Goal: Task Accomplishment & Management: Manage account settings

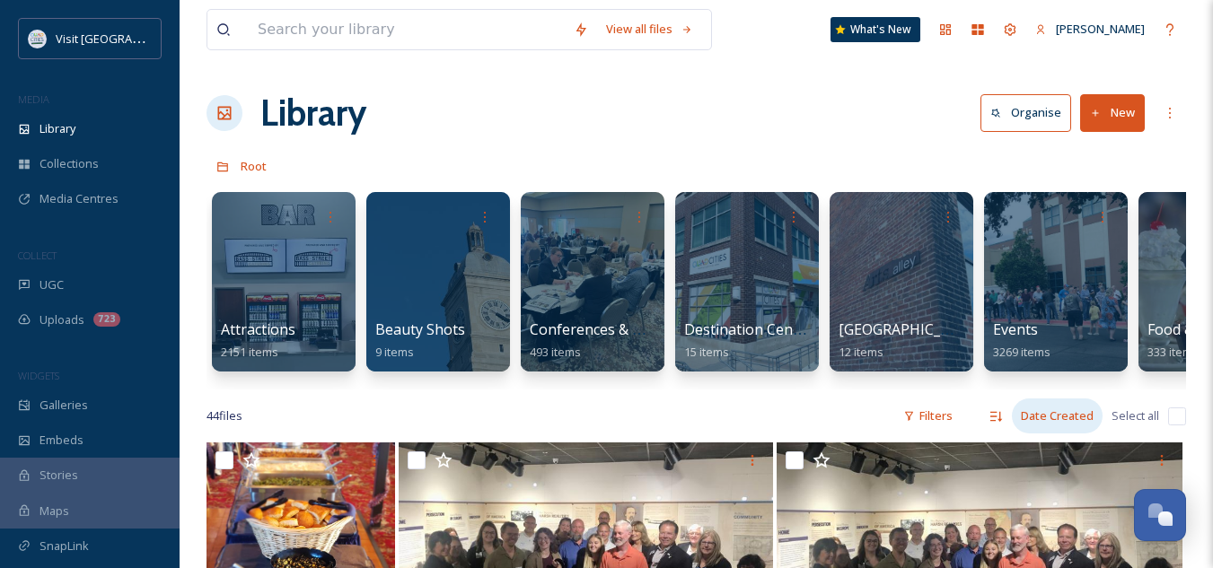
click at [1056, 427] on div "Date Created" at bounding box center [1057, 416] width 91 height 35
click at [867, 381] on div "Attractions 2151 items Beauty Shots 9 items Conferences & Tradeshows 493 items …" at bounding box center [697, 286] width 980 height 207
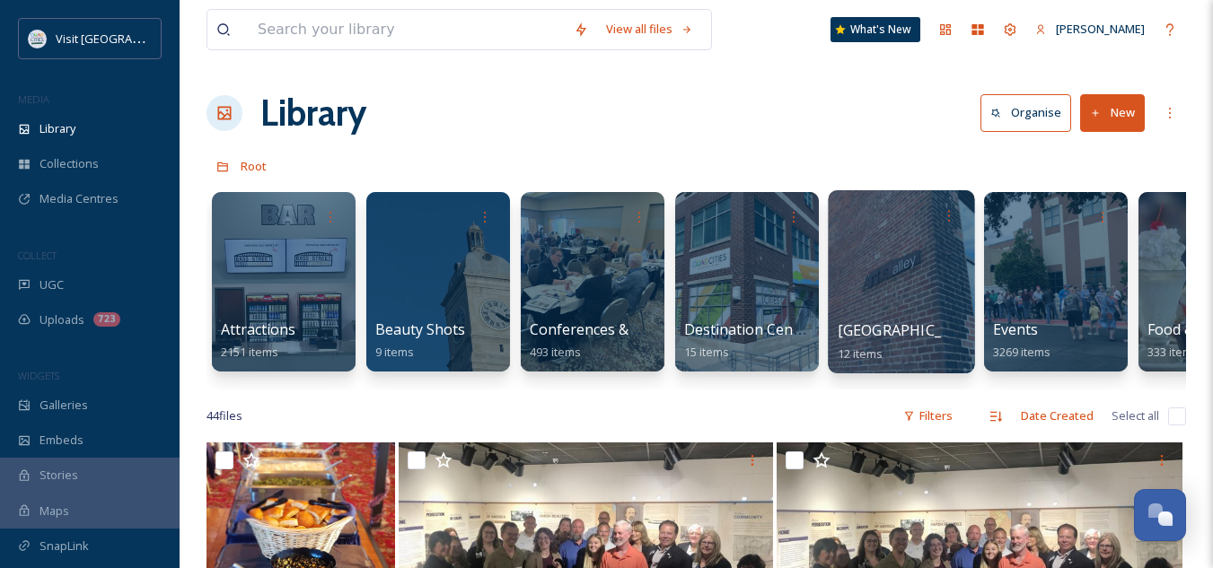
click at [875, 333] on span "[GEOGRAPHIC_DATA]" at bounding box center [911, 331] width 147 height 20
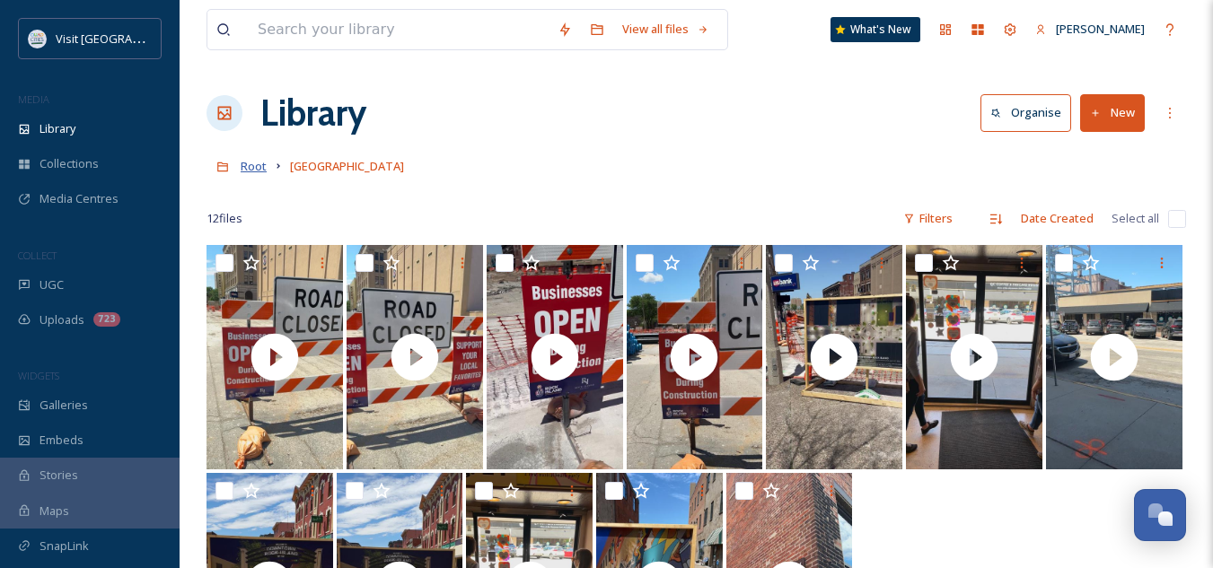
click at [252, 169] on span "Root" at bounding box center [254, 166] width 26 height 16
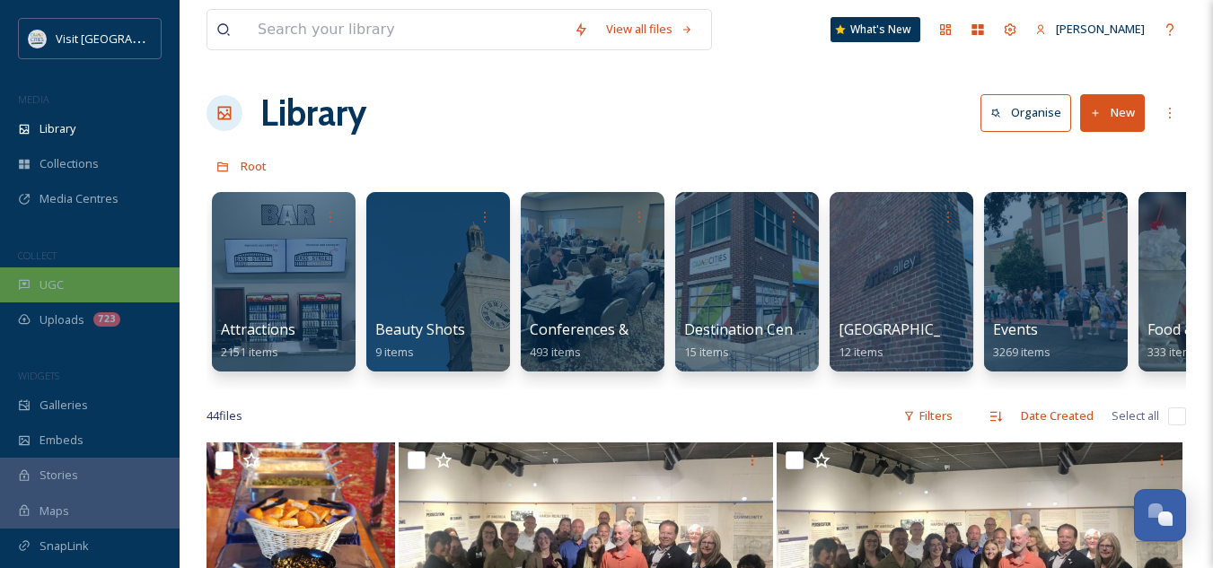
click at [105, 277] on div "UGC" at bounding box center [90, 285] width 180 height 35
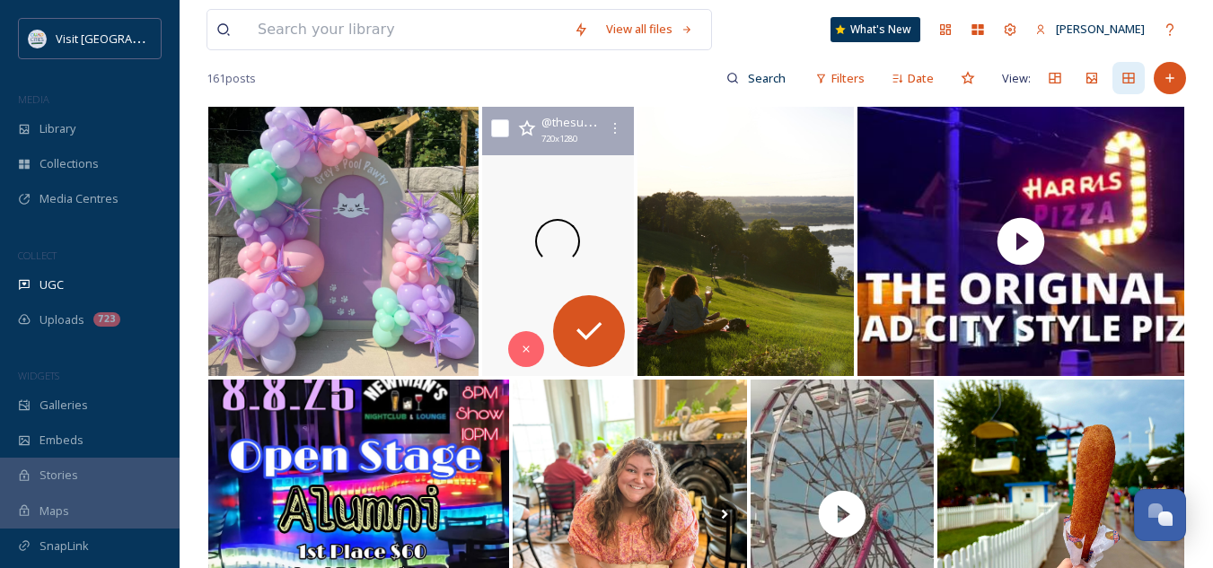
scroll to position [215, 0]
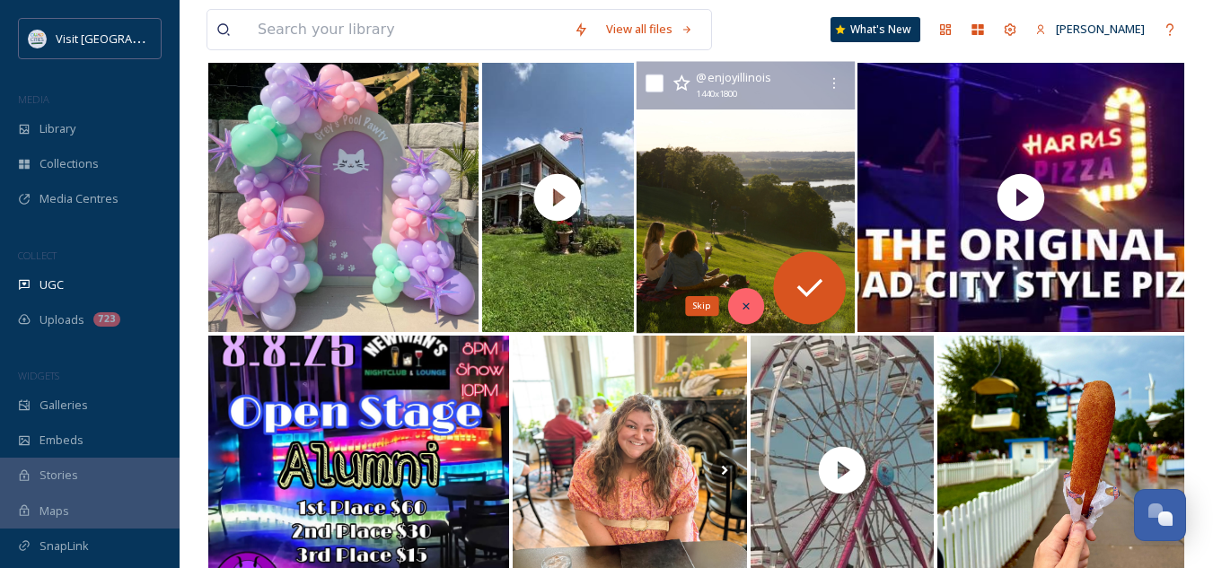
click at [744, 302] on icon at bounding box center [746, 306] width 13 height 13
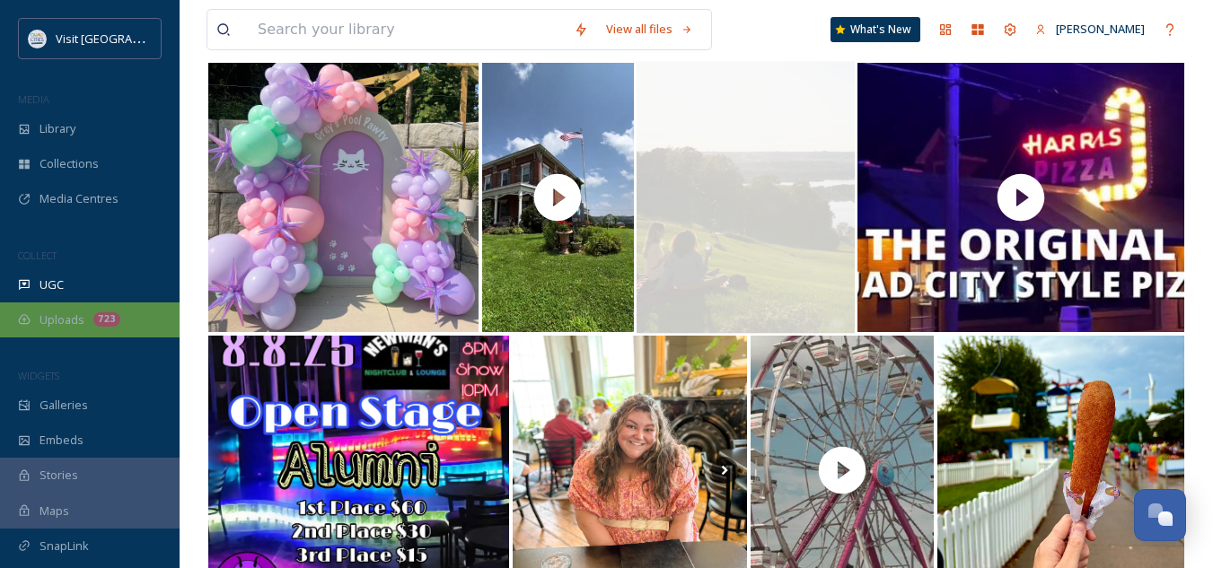
click at [80, 314] on span "Uploads" at bounding box center [62, 320] width 45 height 17
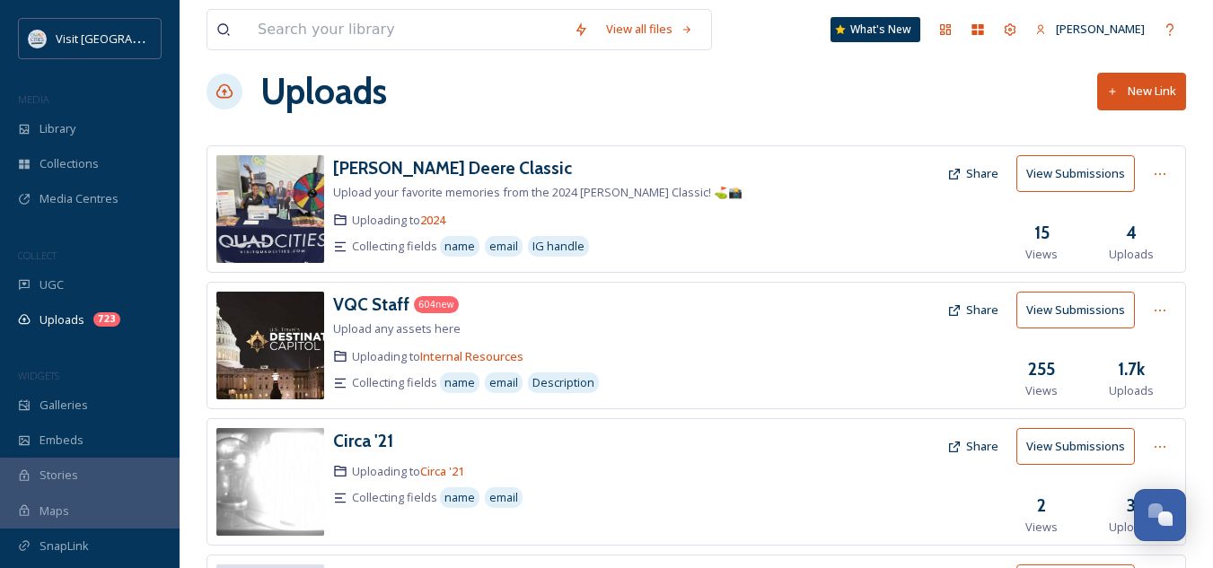
scroll to position [24, 0]
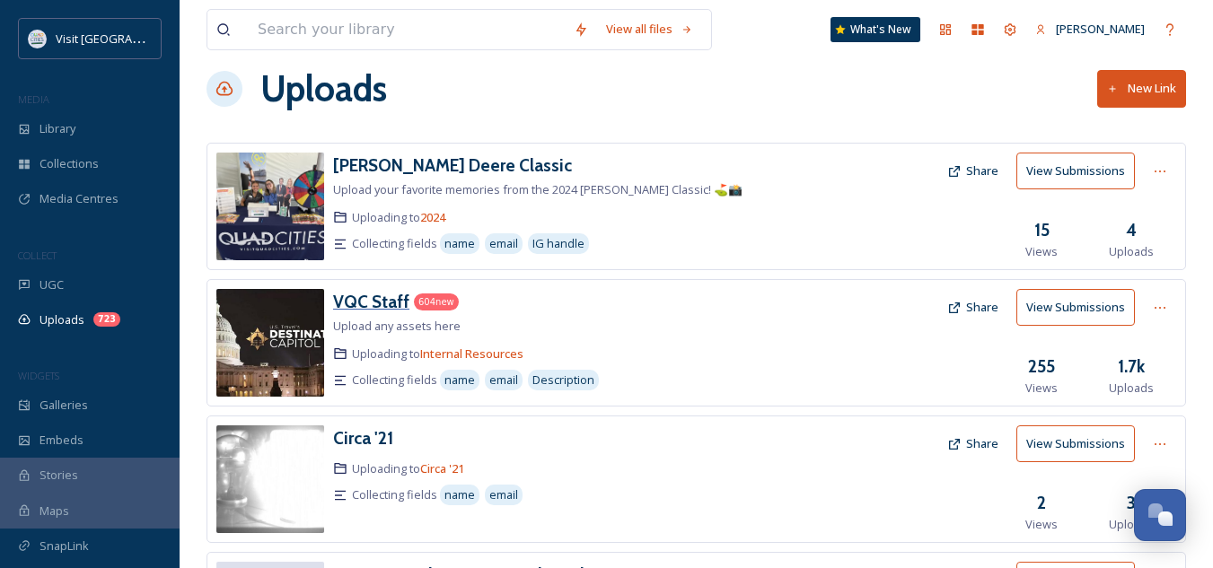
click at [368, 308] on h3 "VQC Staff" at bounding box center [371, 302] width 76 height 22
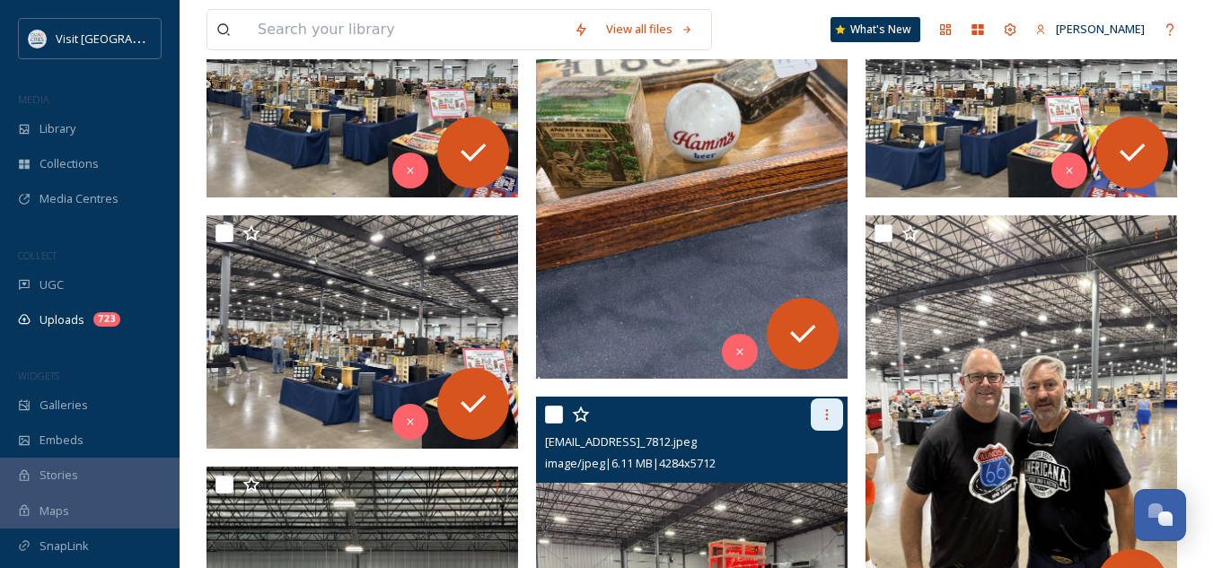
scroll to position [392, 0]
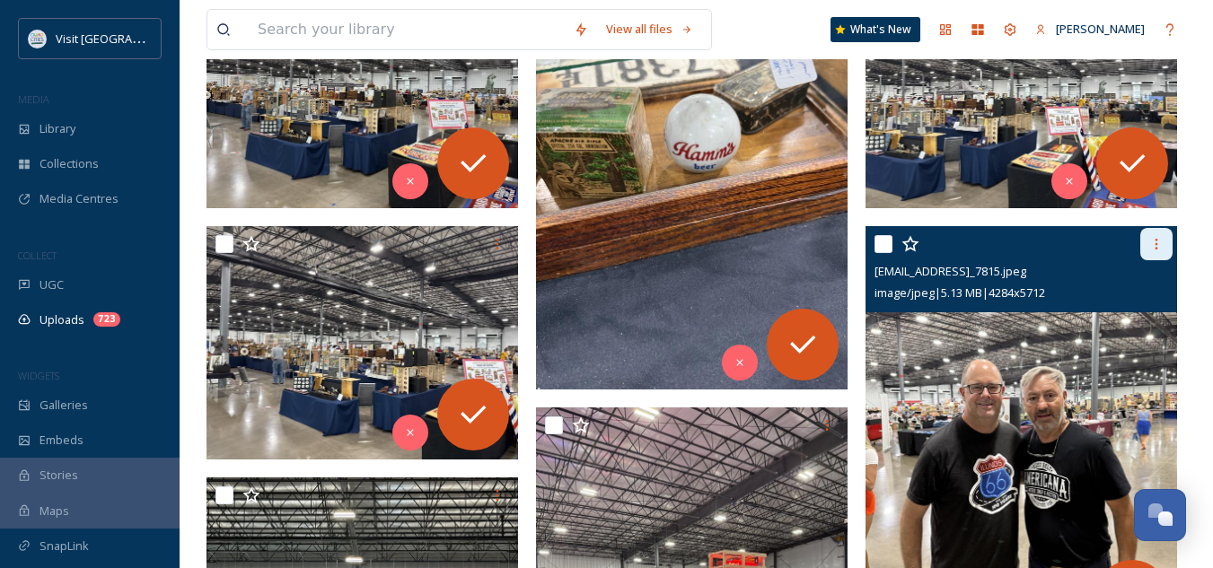
click at [1146, 250] on div at bounding box center [1156, 244] width 32 height 32
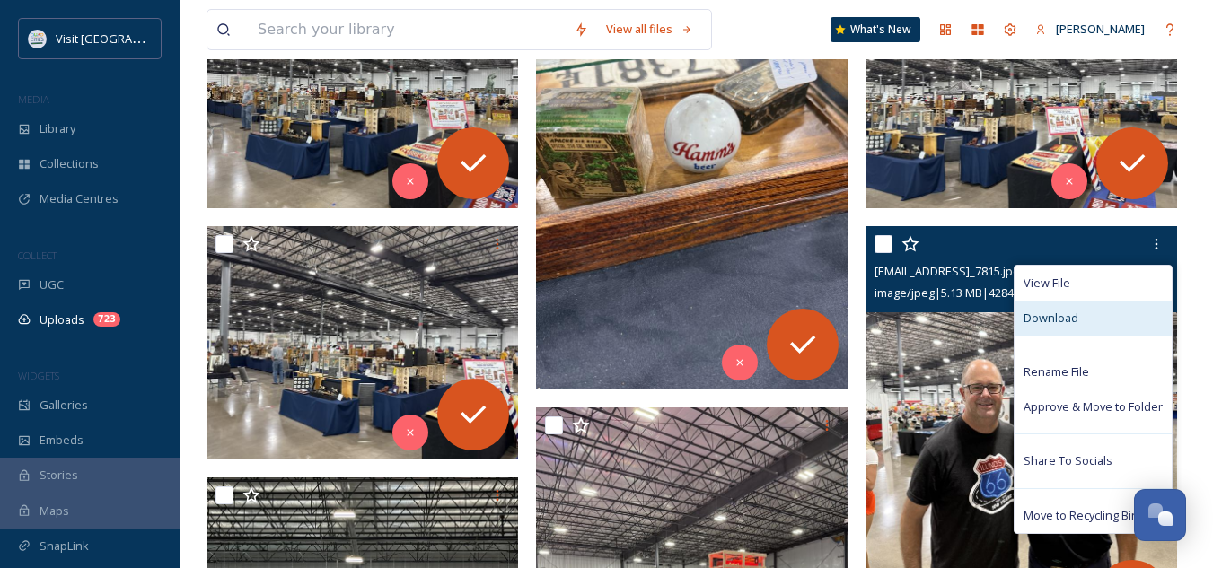
click at [1067, 315] on span "Download" at bounding box center [1051, 318] width 55 height 17
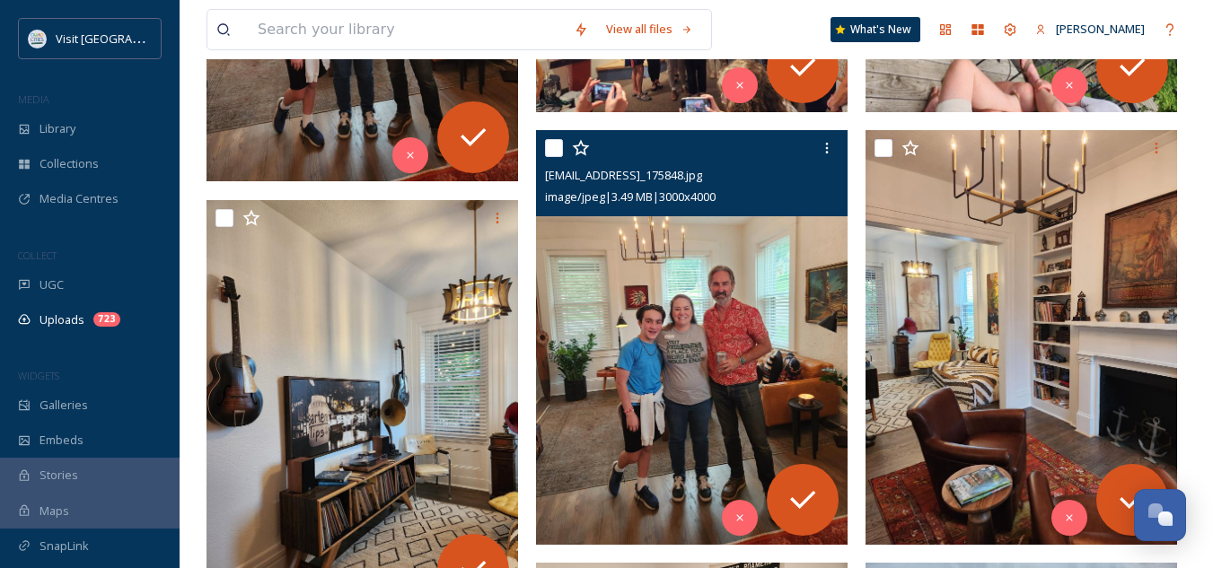
scroll to position [2116, 0]
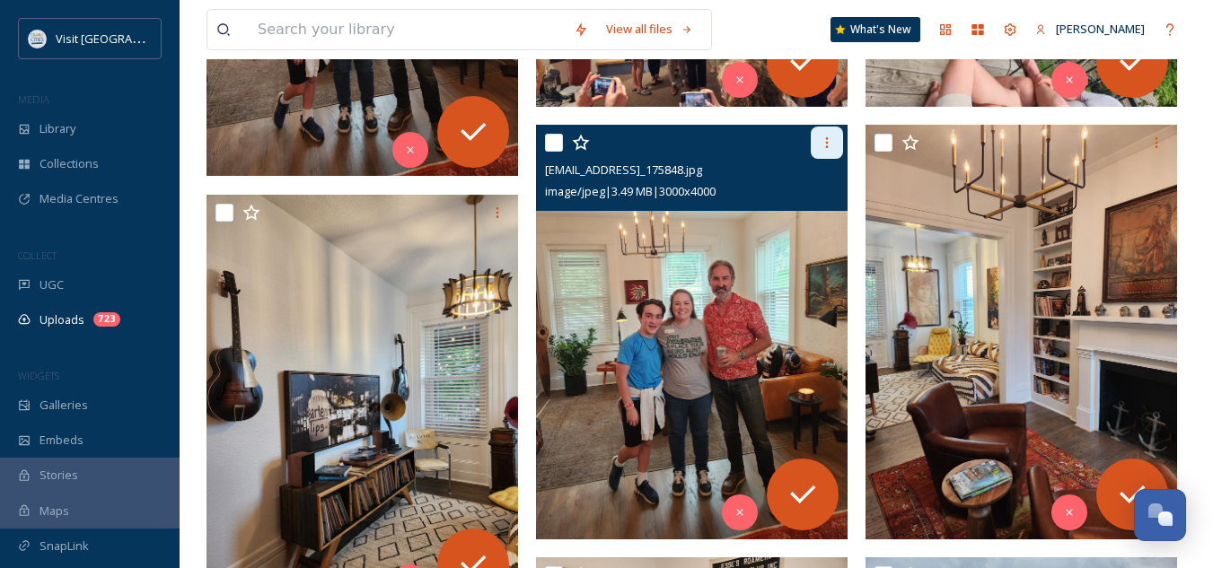
click at [827, 152] on div at bounding box center [827, 143] width 32 height 32
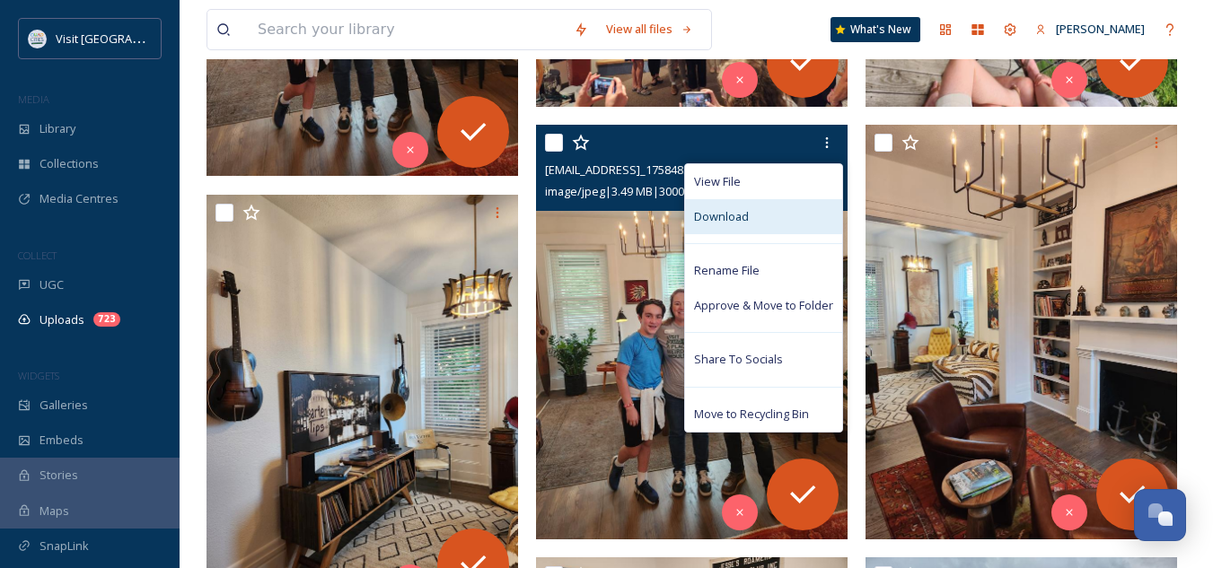
click at [764, 214] on div "Download" at bounding box center [763, 216] width 157 height 35
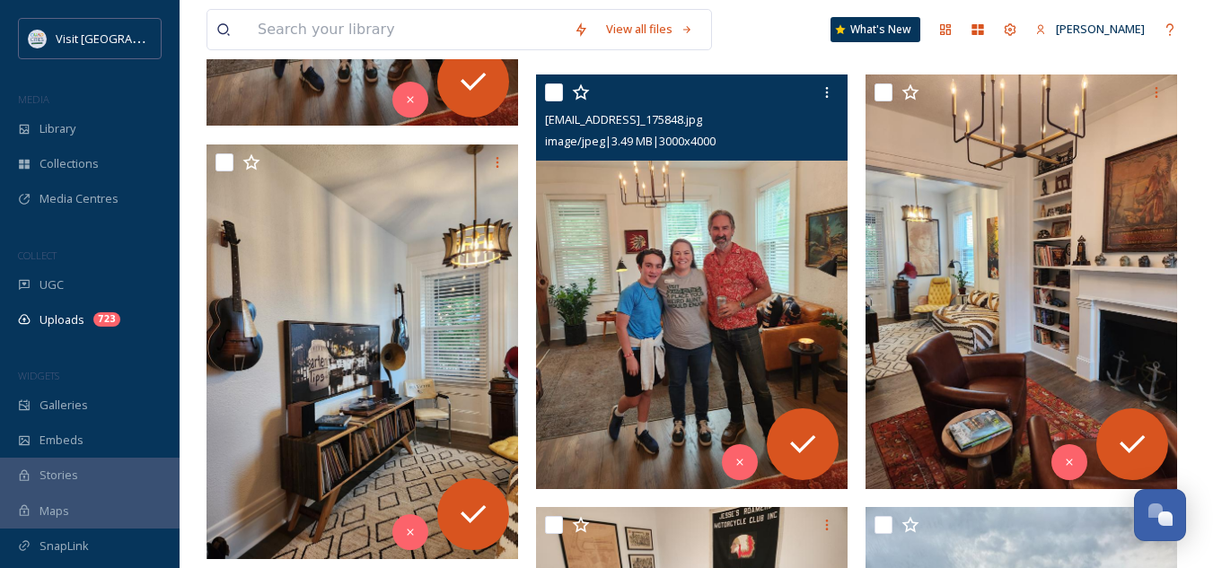
scroll to position [2161, 0]
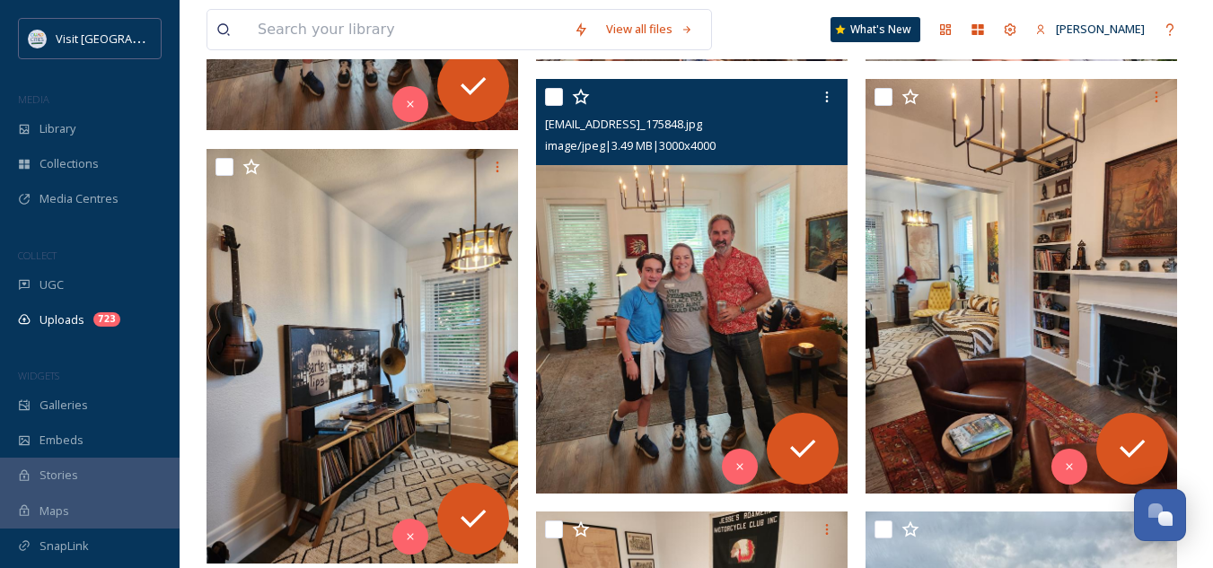
click at [656, 327] on img at bounding box center [692, 287] width 312 height 416
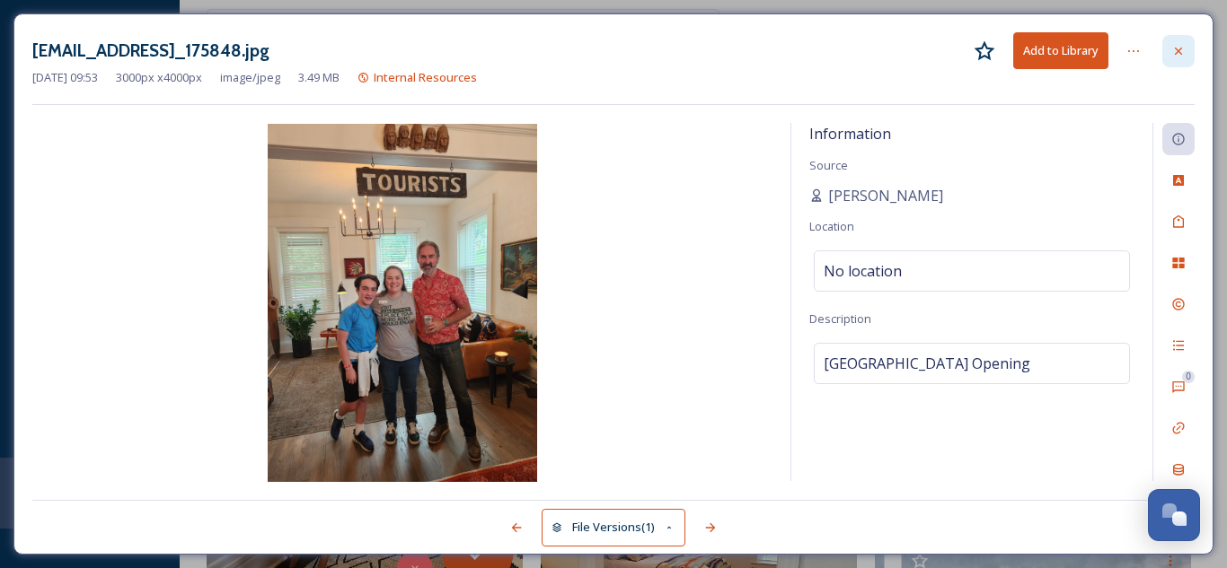
click at [1179, 56] on icon at bounding box center [1178, 51] width 14 height 14
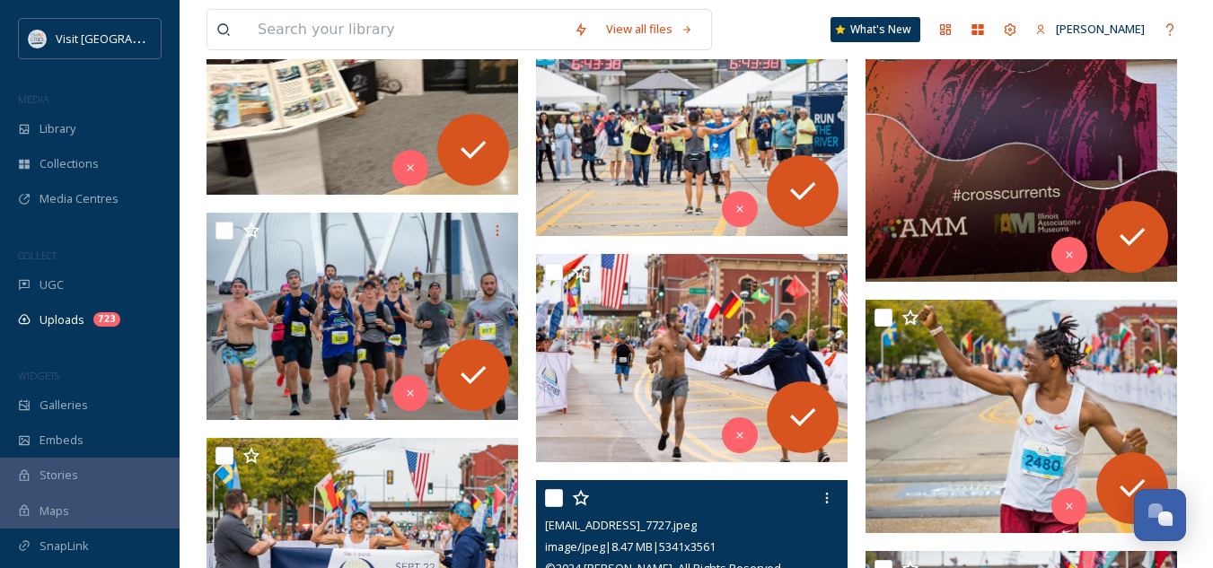
scroll to position [4835, 0]
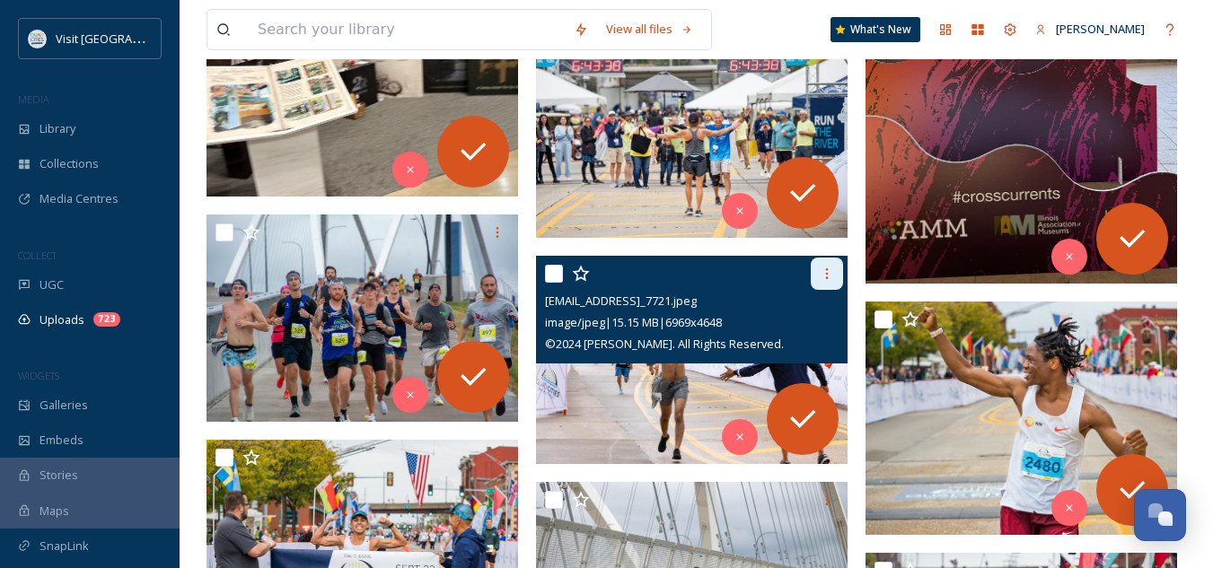
click at [828, 277] on icon at bounding box center [827, 274] width 14 height 14
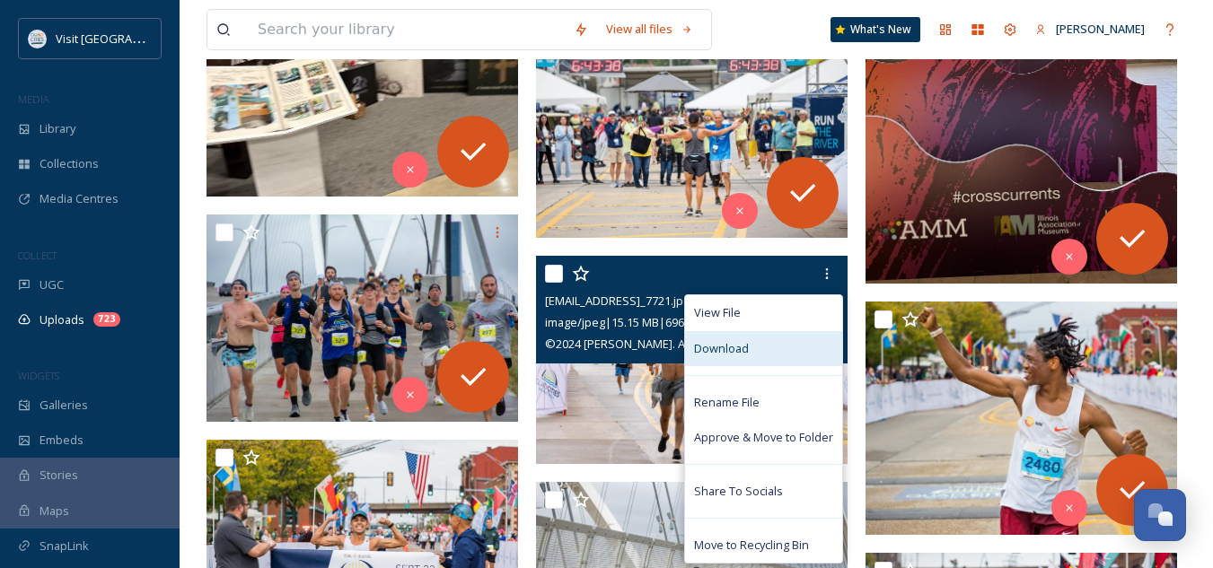
click at [741, 347] on span "Download" at bounding box center [721, 348] width 55 height 17
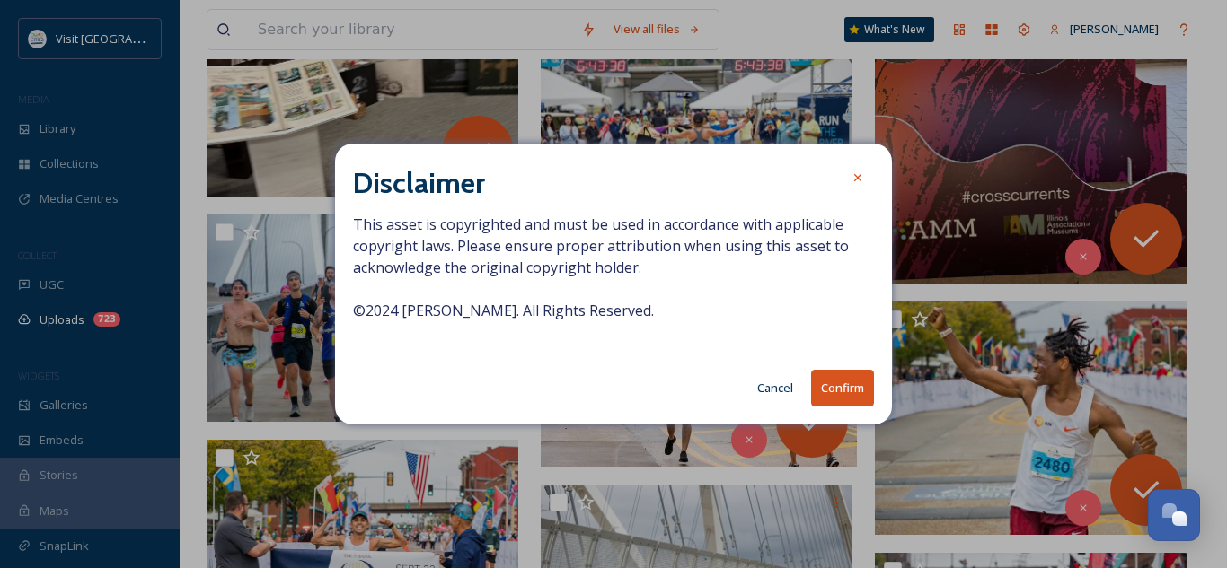
click at [833, 391] on button "Confirm" at bounding box center [842, 388] width 63 height 37
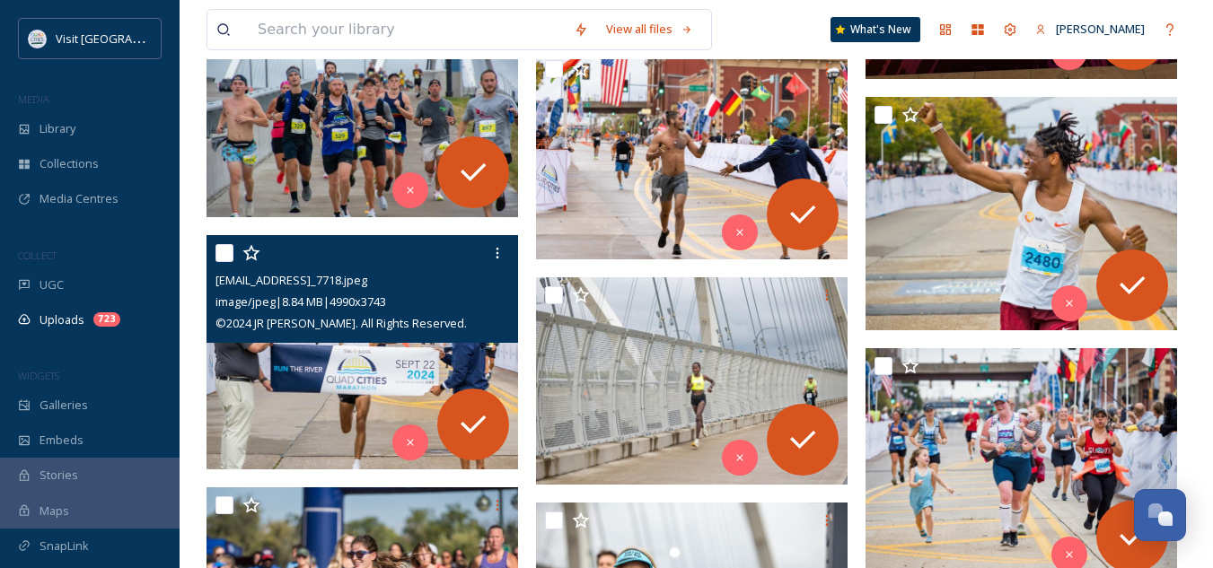
scroll to position [4813, 0]
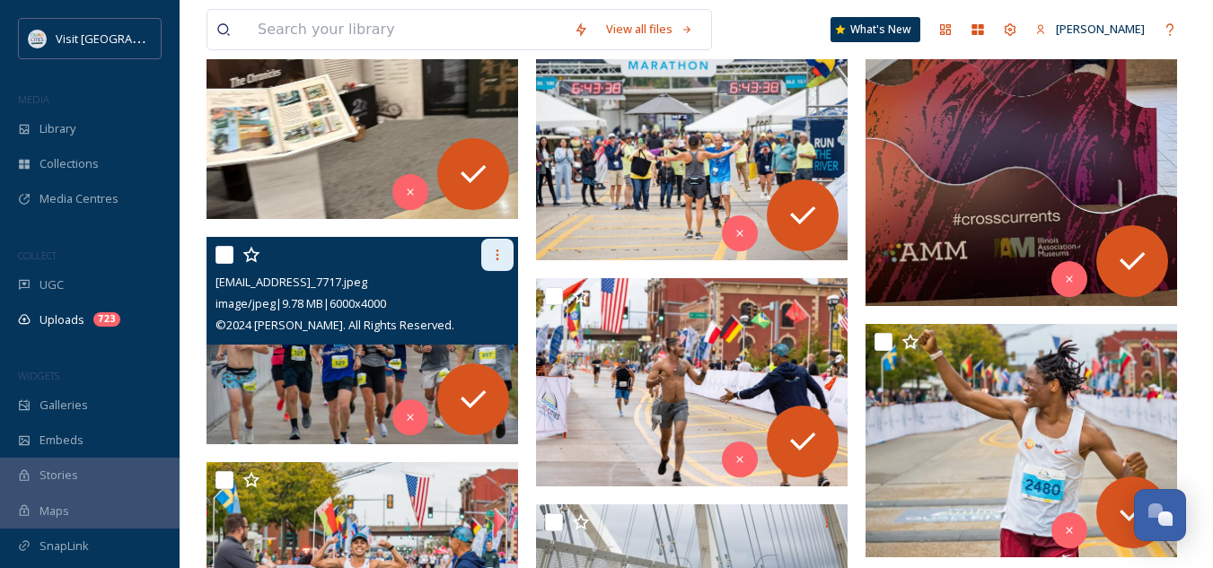
click at [496, 255] on icon at bounding box center [497, 255] width 14 height 14
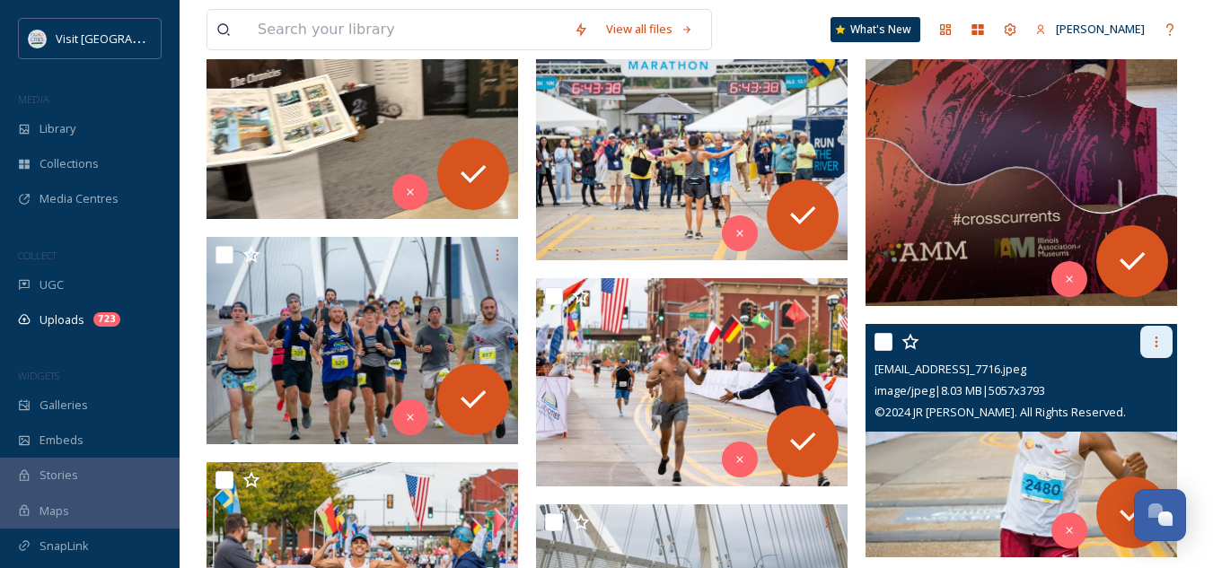
click at [1145, 344] on div at bounding box center [1156, 342] width 32 height 32
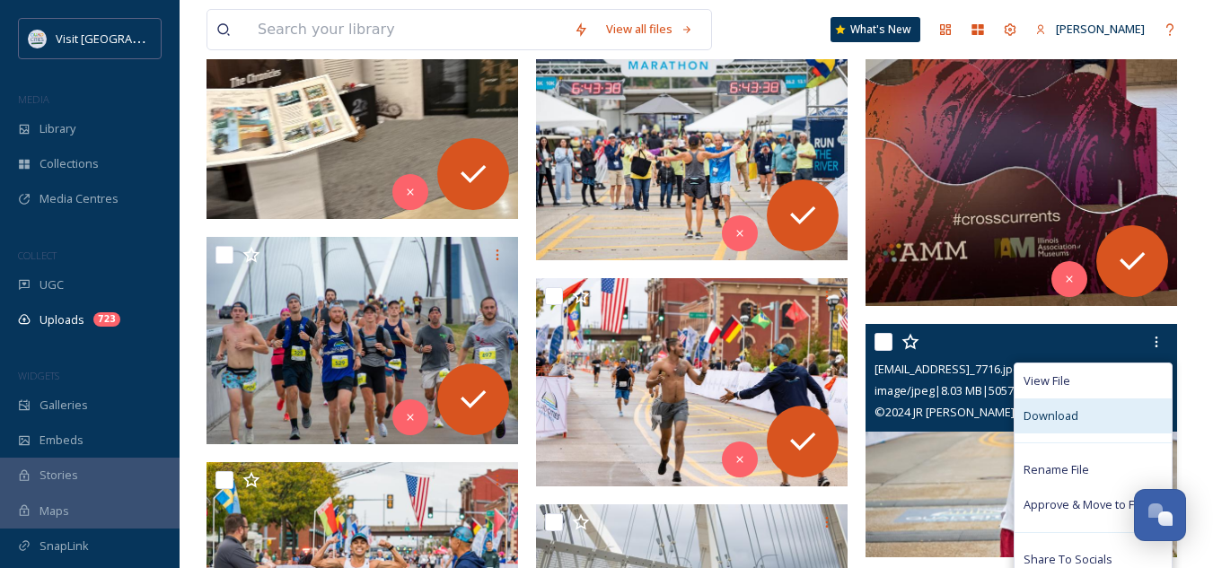
click at [1076, 418] on span "Download" at bounding box center [1051, 416] width 55 height 17
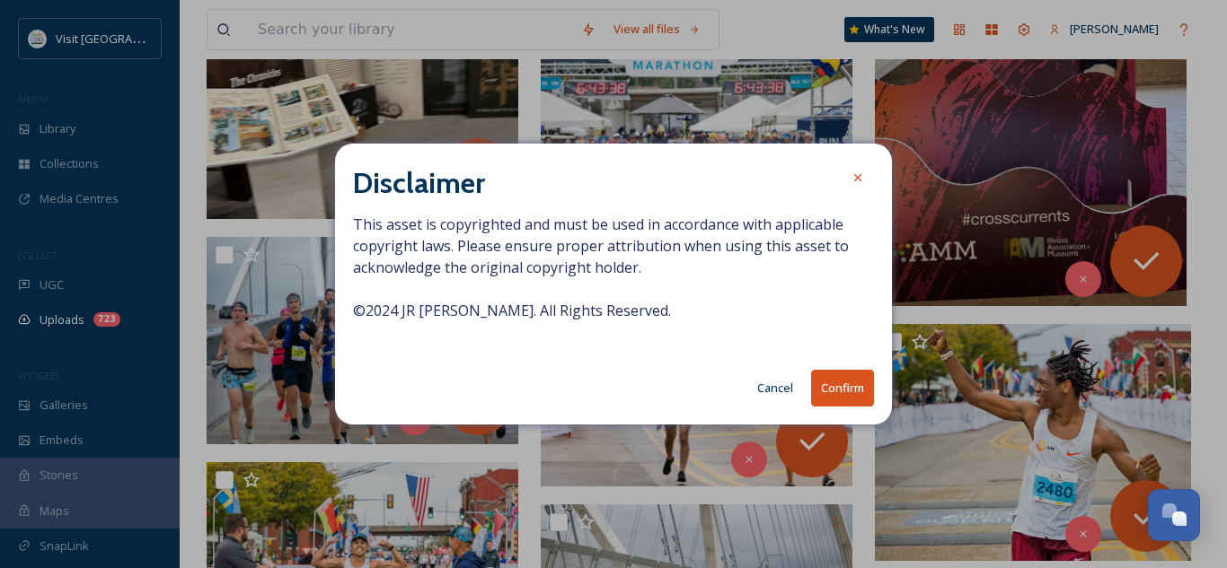
click at [829, 389] on button "Confirm" at bounding box center [842, 388] width 63 height 37
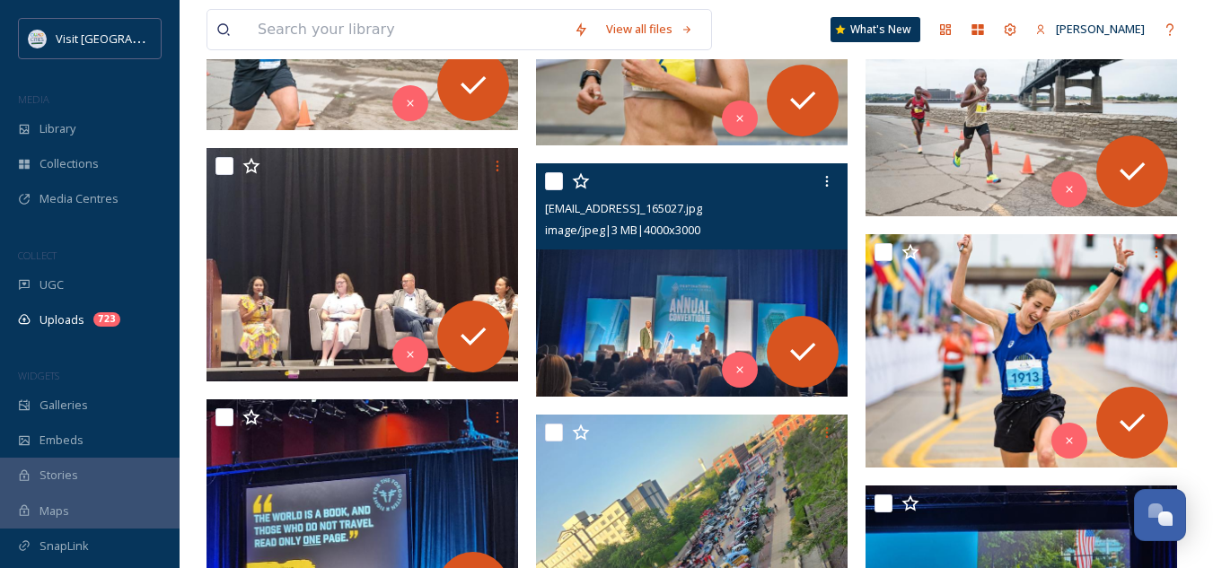
scroll to position [6309, 0]
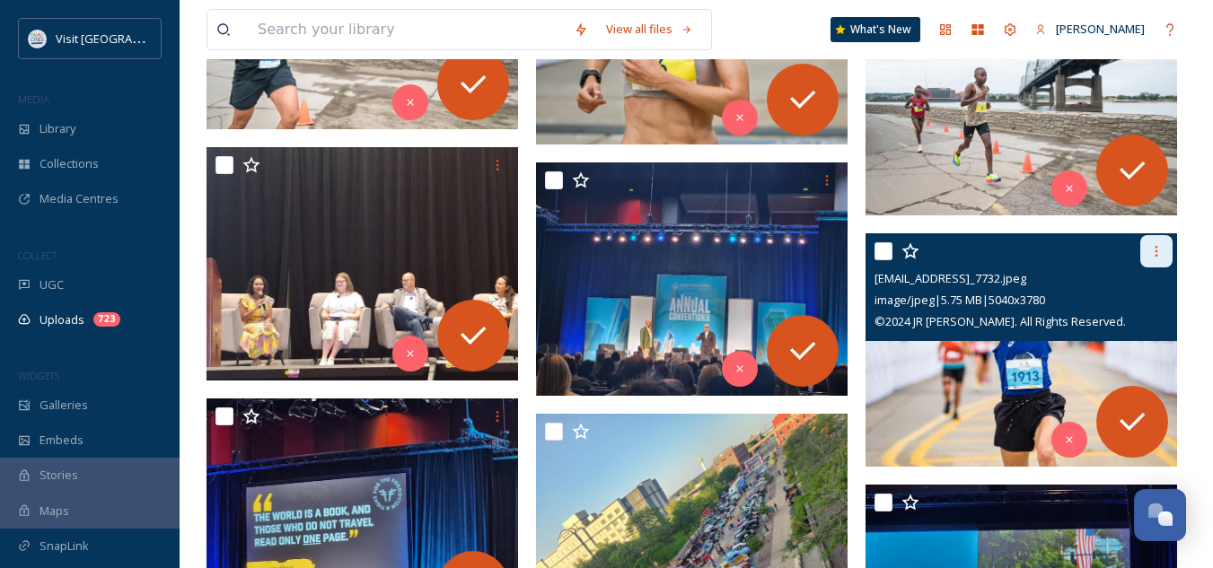
click at [1156, 259] on icon at bounding box center [1156, 251] width 14 height 14
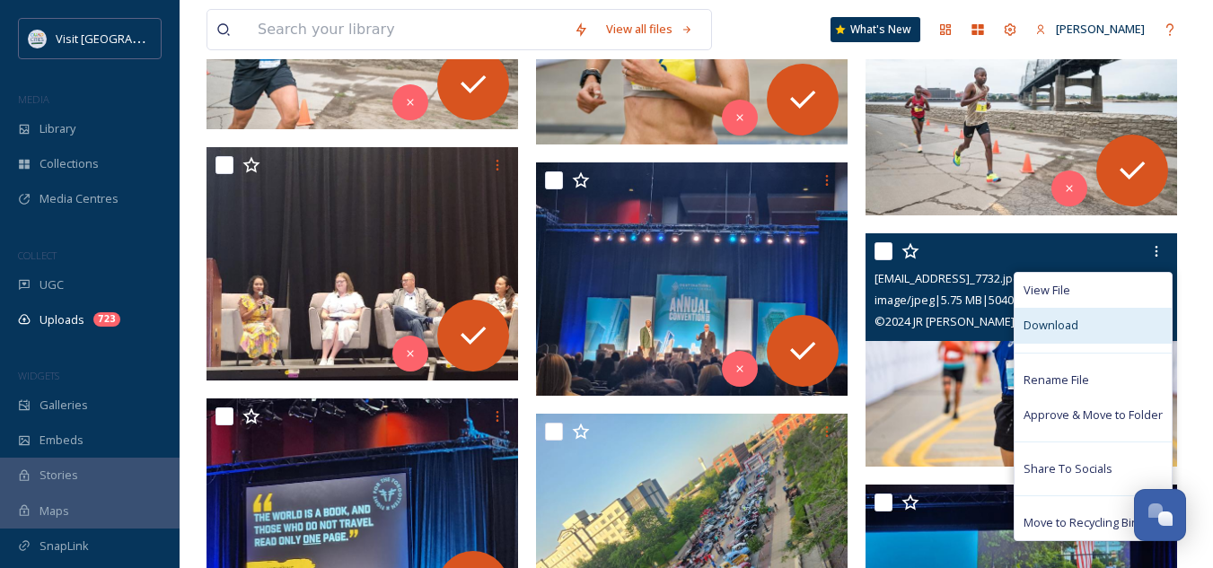
click at [1076, 310] on div "Download" at bounding box center [1093, 325] width 157 height 35
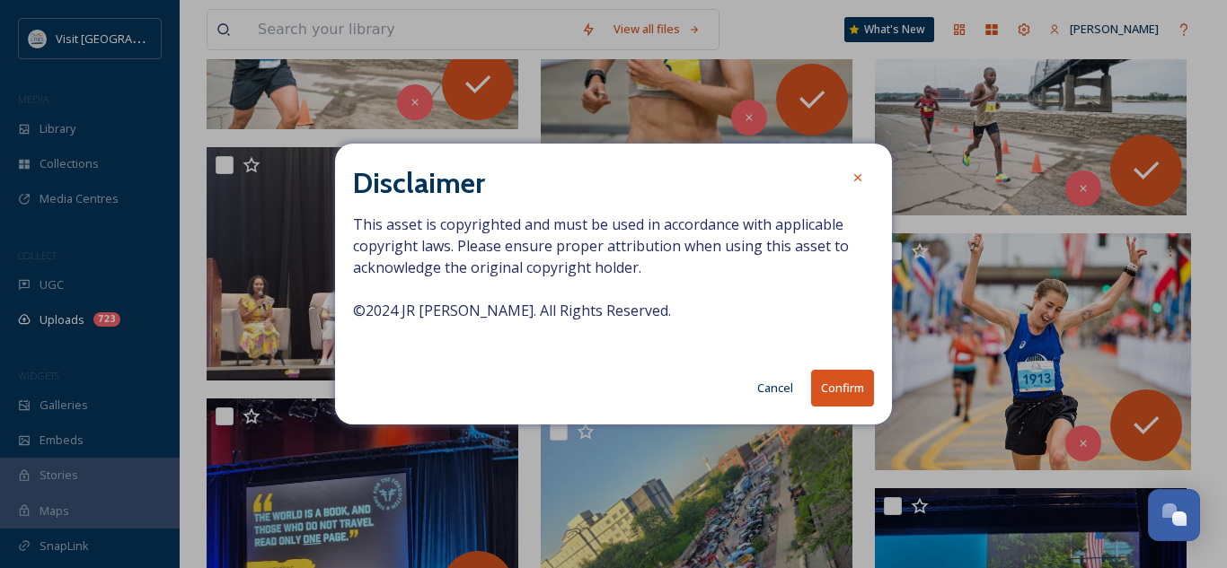
click at [831, 391] on button "Confirm" at bounding box center [842, 388] width 63 height 37
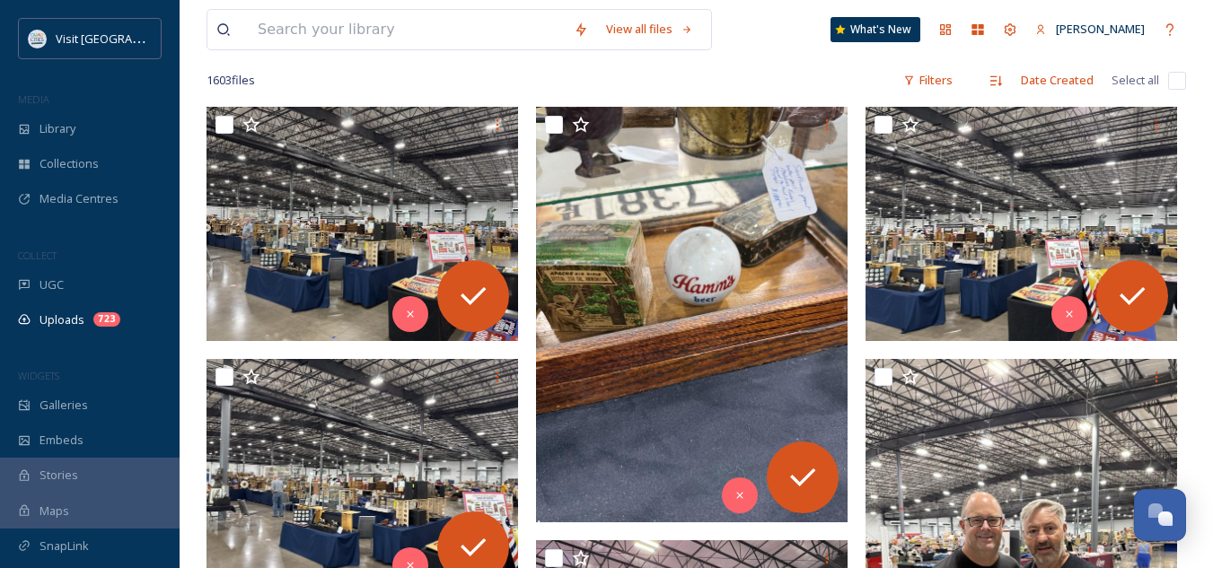
scroll to position [0, 0]
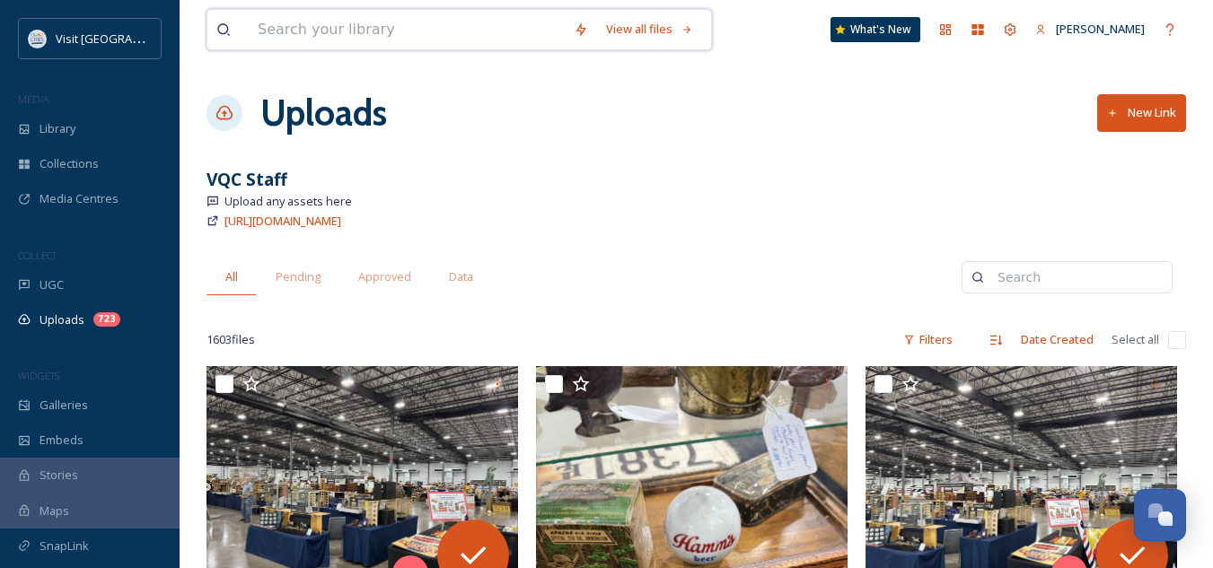
click at [381, 34] on input at bounding box center [407, 30] width 316 height 40
type input "[PERSON_NAME]"
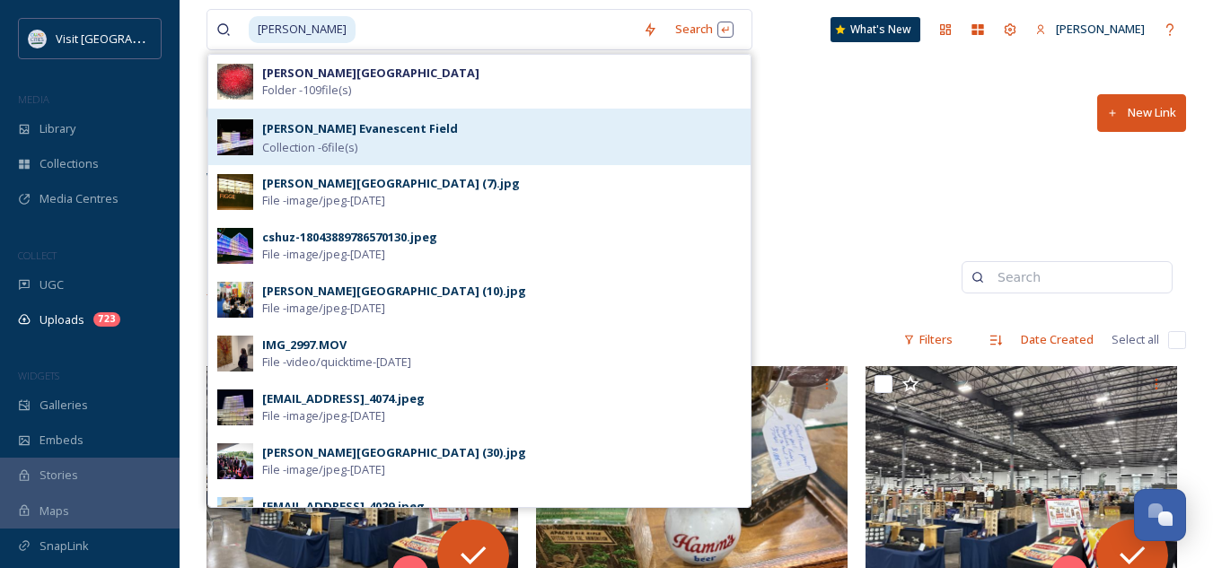
click at [355, 135] on strong "[PERSON_NAME] Evanescent Field" at bounding box center [360, 128] width 196 height 16
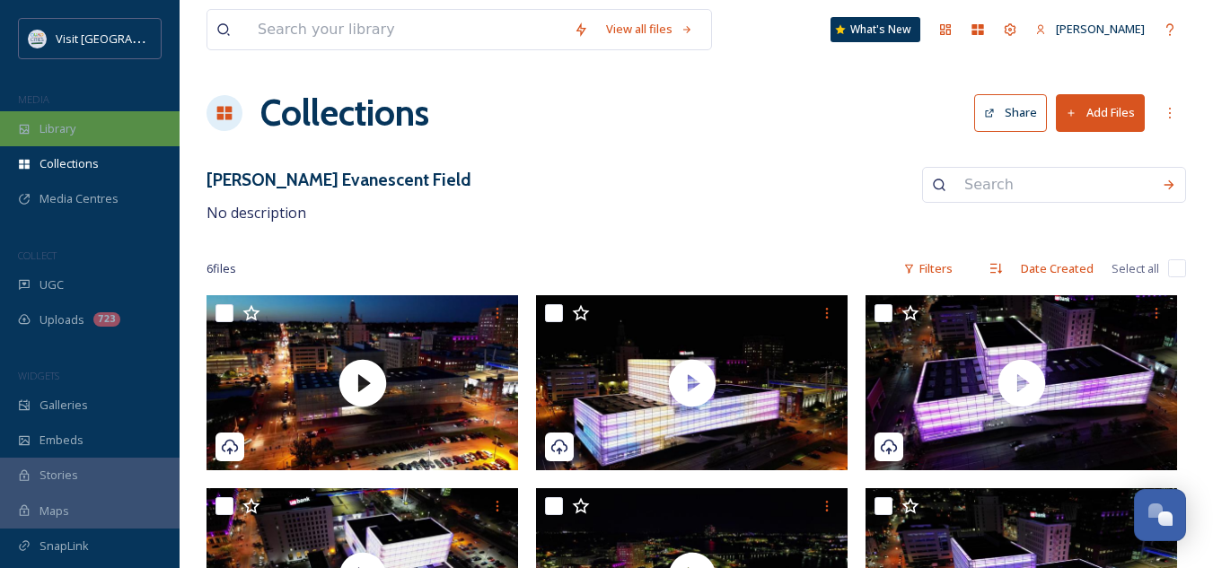
click at [77, 128] on div "Library" at bounding box center [90, 128] width 180 height 35
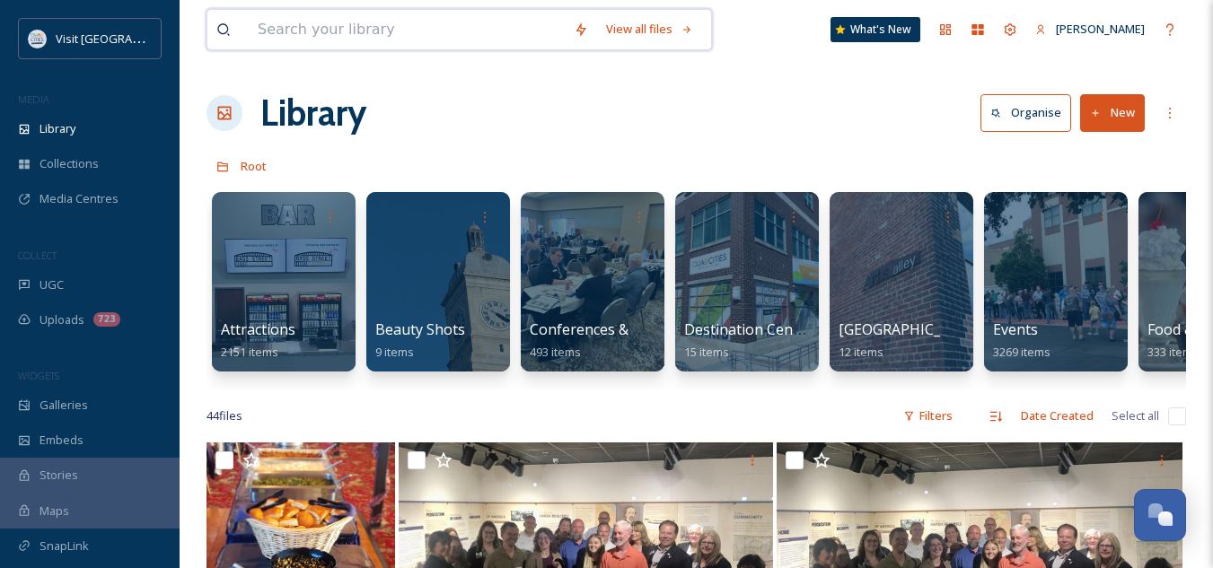
click at [372, 47] on input at bounding box center [407, 30] width 316 height 40
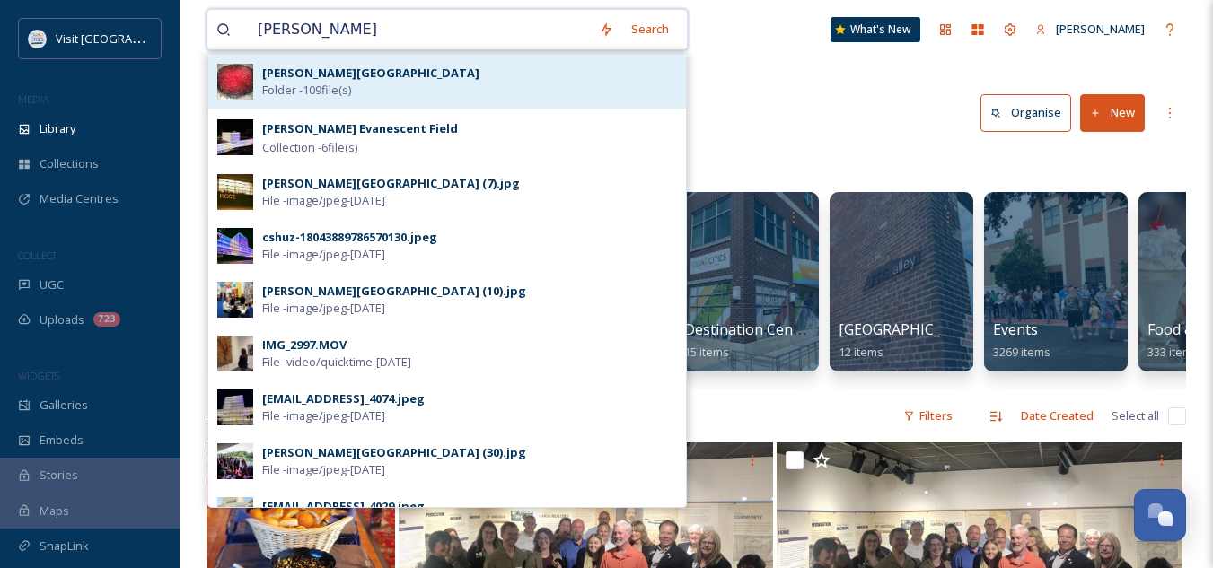
type input "[PERSON_NAME]"
click at [355, 71] on strong "[PERSON_NAME][GEOGRAPHIC_DATA]" at bounding box center [370, 73] width 217 height 16
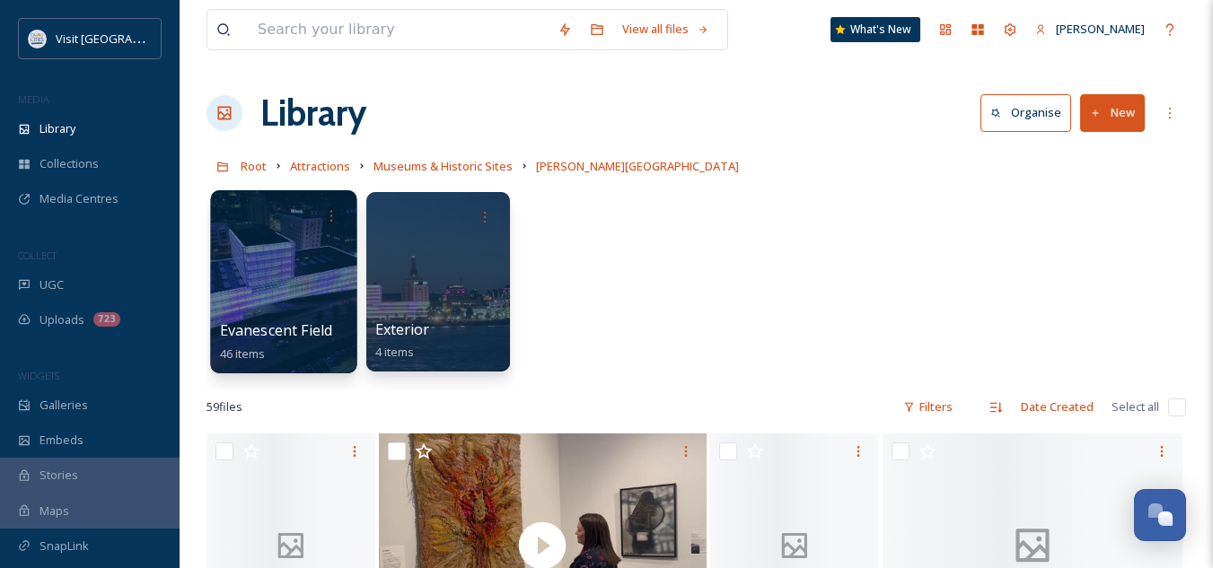
click at [309, 324] on span "Evanescent Field" at bounding box center [276, 331] width 112 height 20
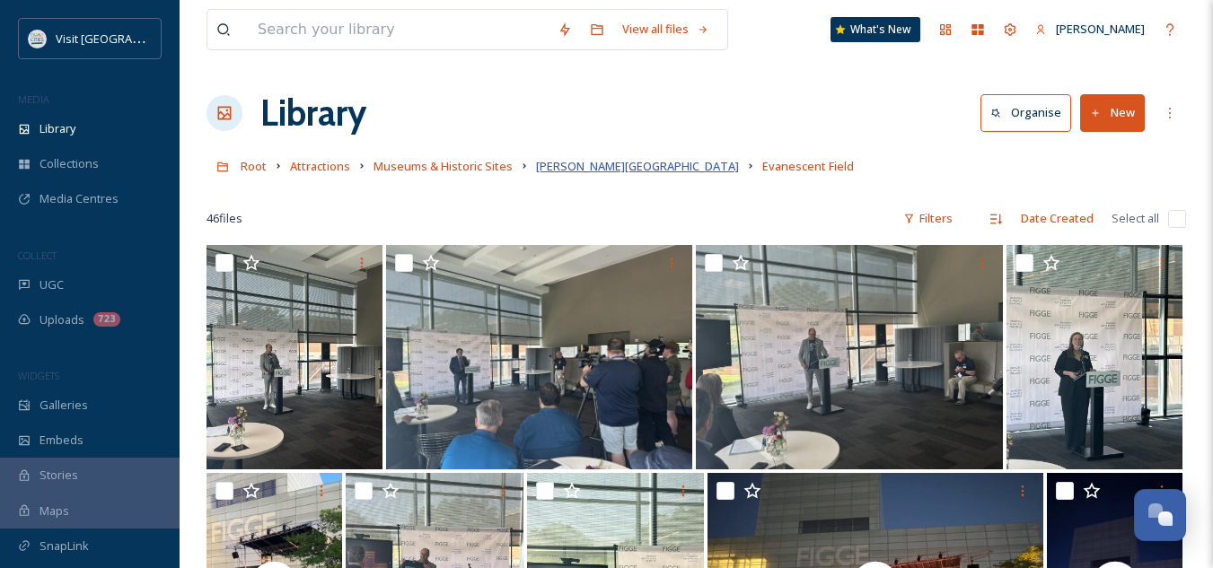
click at [587, 165] on span "[PERSON_NAME][GEOGRAPHIC_DATA]" at bounding box center [637, 166] width 203 height 16
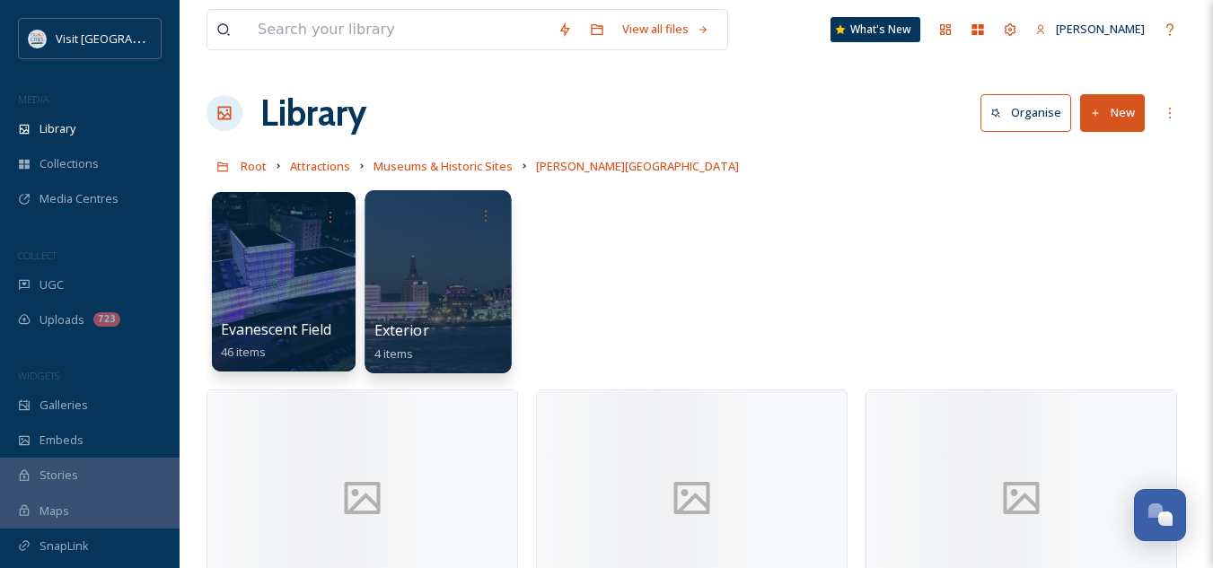
click at [414, 324] on span "Exterior" at bounding box center [401, 331] width 55 height 20
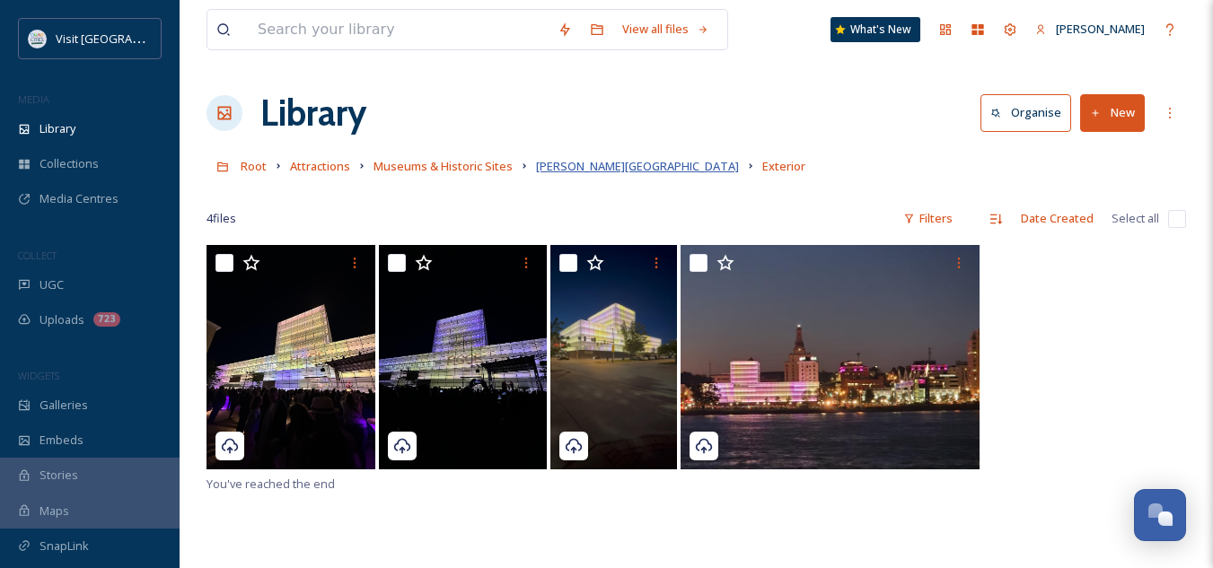
click at [593, 170] on span "[PERSON_NAME][GEOGRAPHIC_DATA]" at bounding box center [637, 166] width 203 height 16
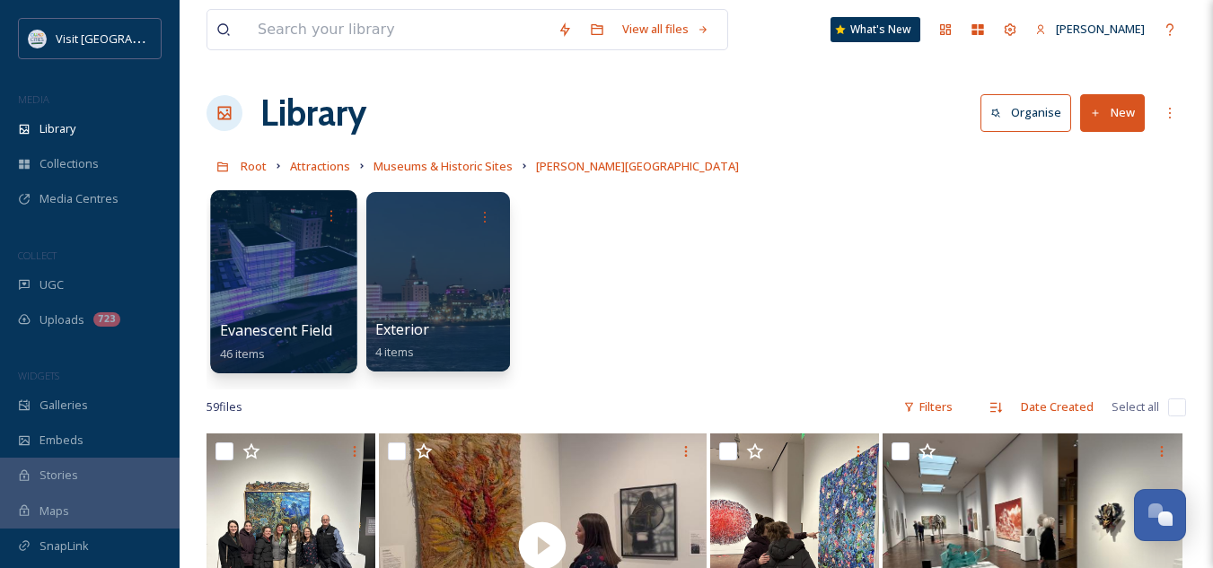
click at [316, 327] on span "Evanescent Field" at bounding box center [276, 331] width 112 height 20
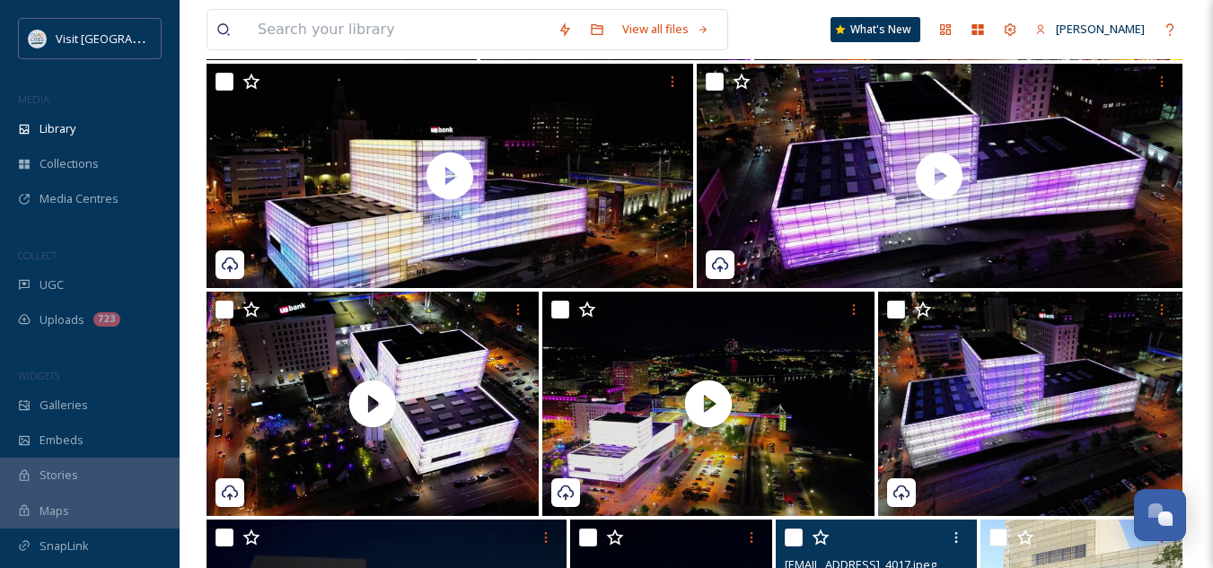
scroll to position [1542, 0]
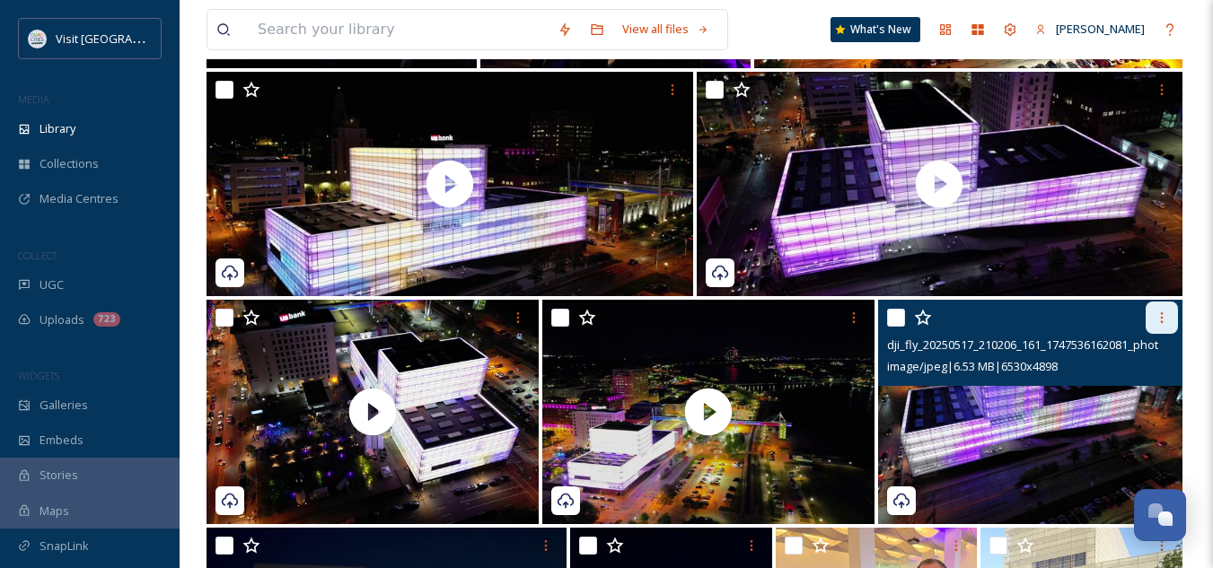
click at [1162, 303] on div at bounding box center [1162, 318] width 32 height 32
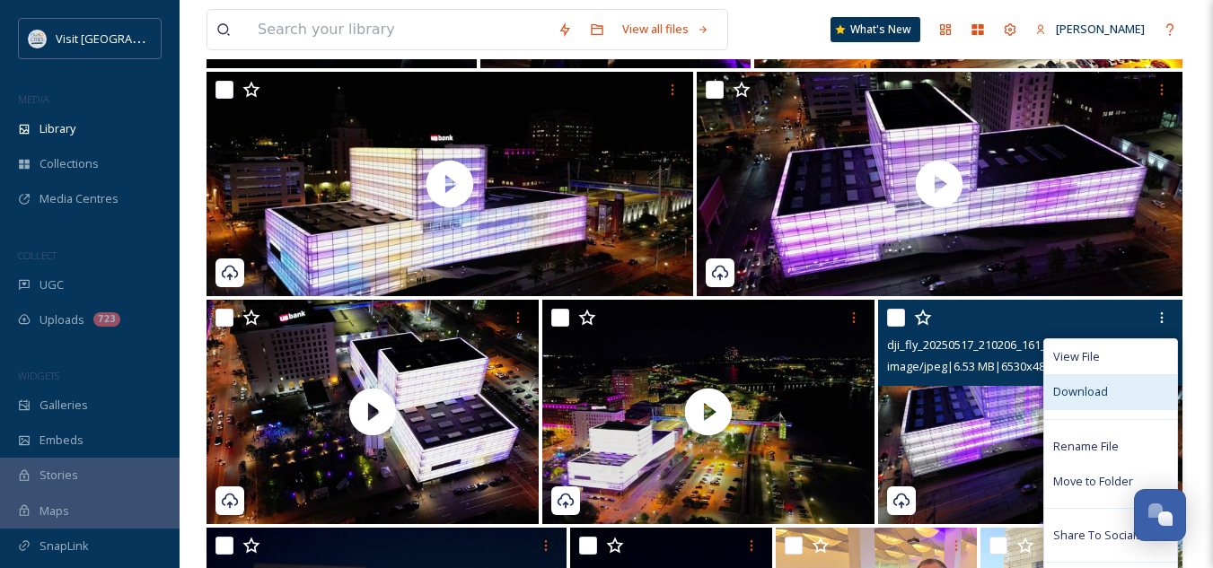
click at [1096, 399] on span "Download" at bounding box center [1080, 391] width 55 height 17
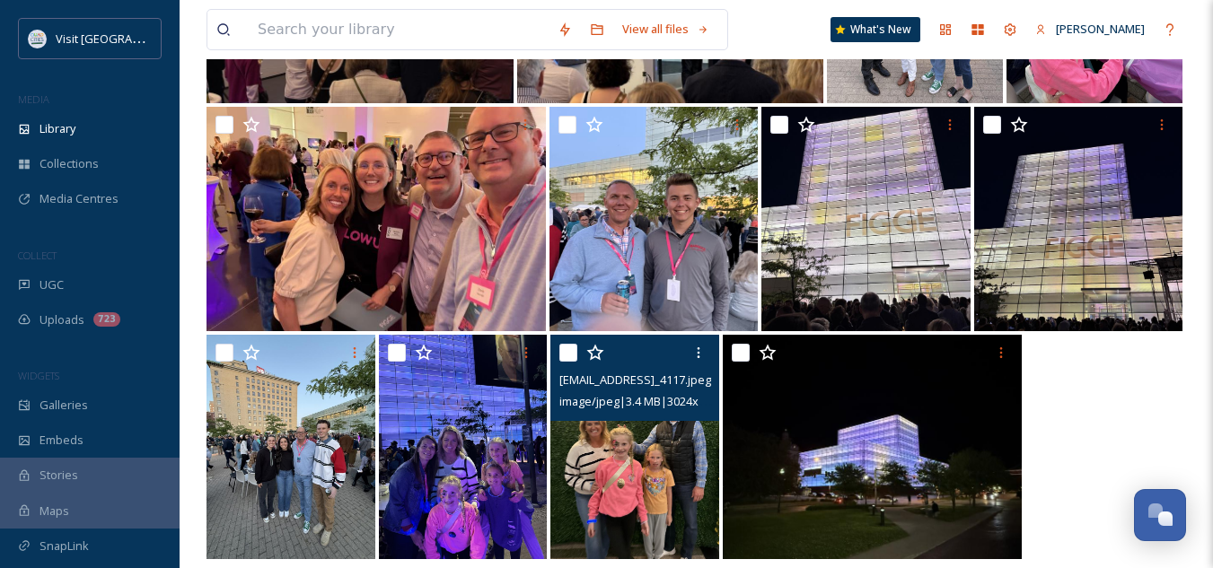
scroll to position [2435, 0]
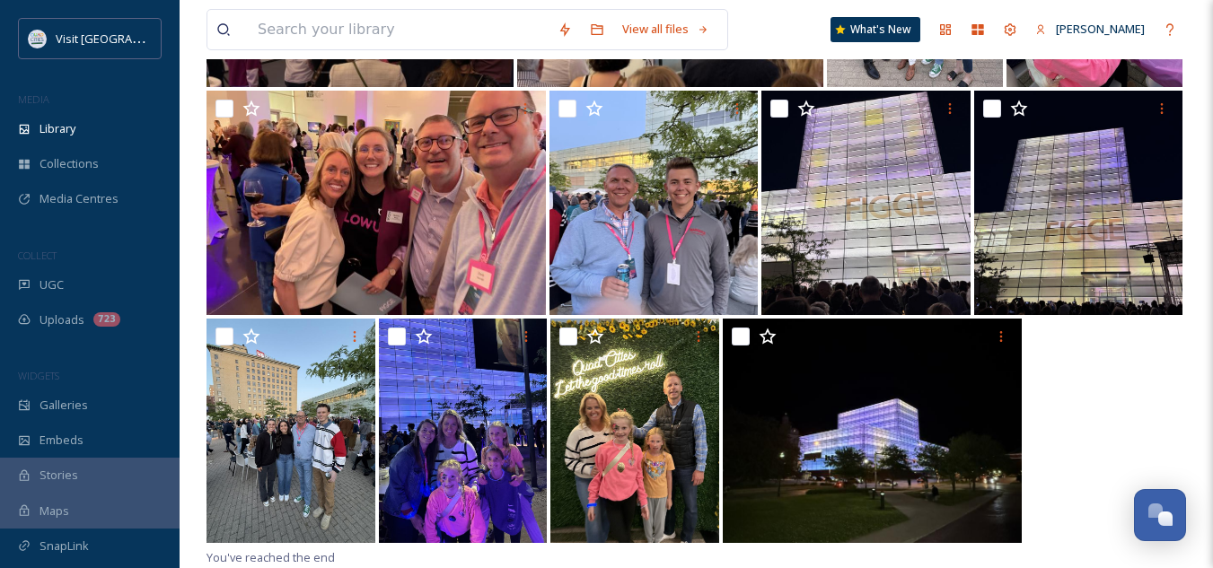
click at [1066, 451] on div at bounding box center [697, 433] width 980 height 228
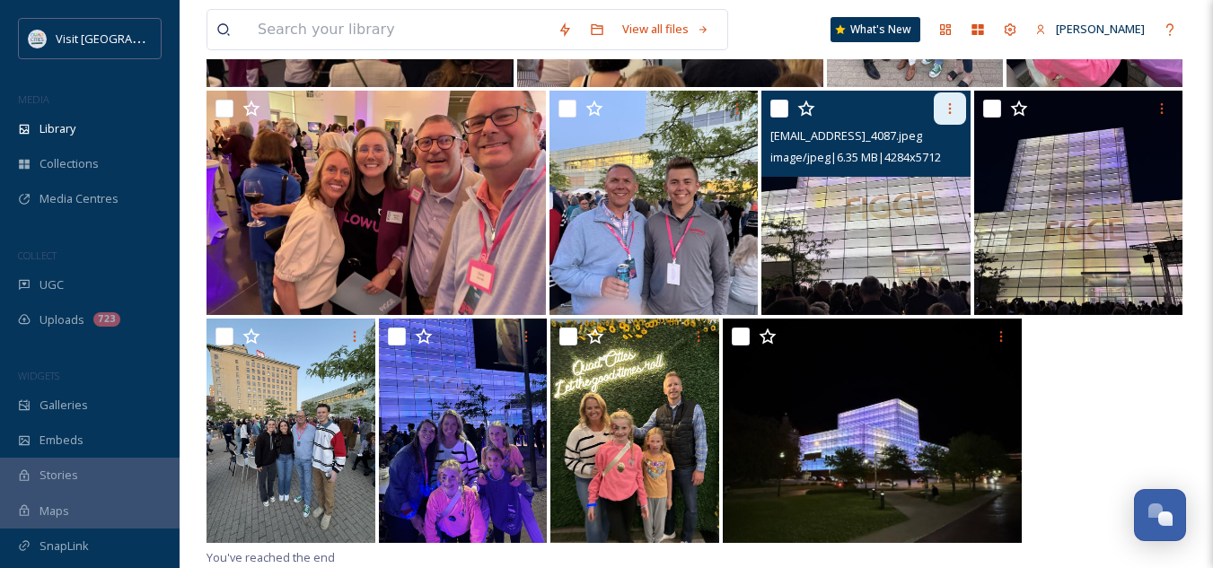
click at [957, 108] on div at bounding box center [950, 108] width 32 height 32
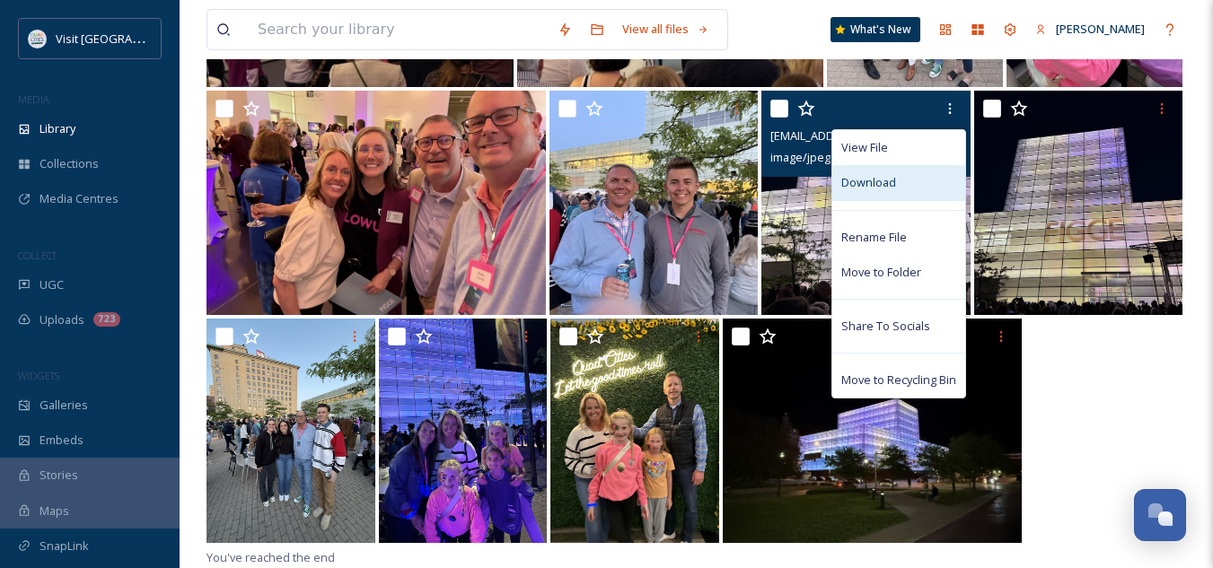
click at [875, 179] on span "Download" at bounding box center [868, 182] width 55 height 17
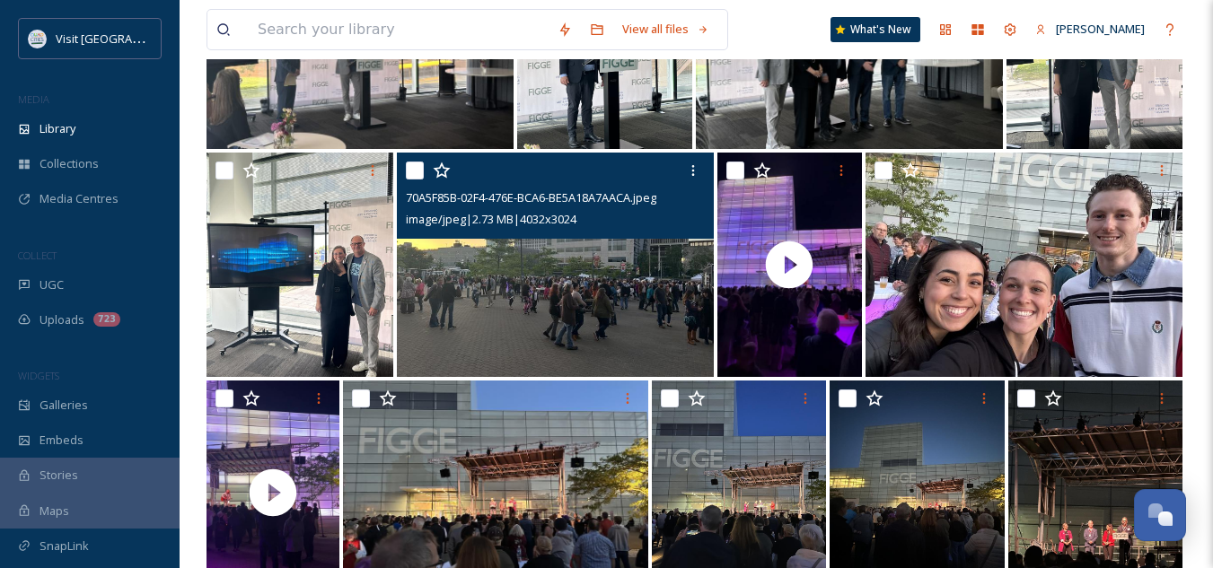
scroll to position [779, 0]
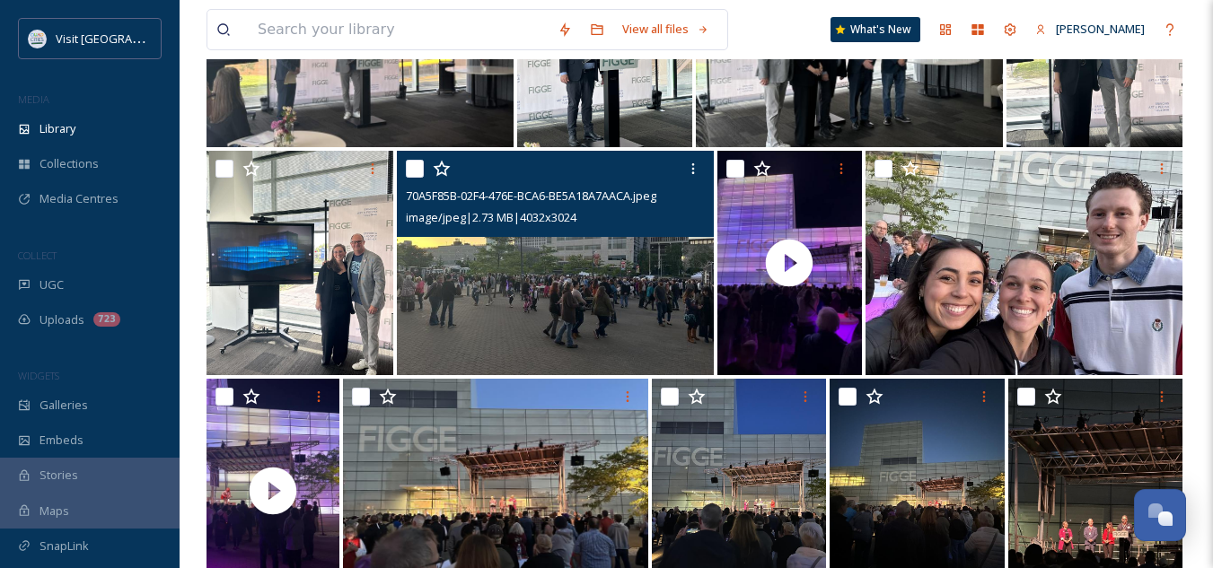
click at [707, 295] on img at bounding box center [555, 263] width 317 height 224
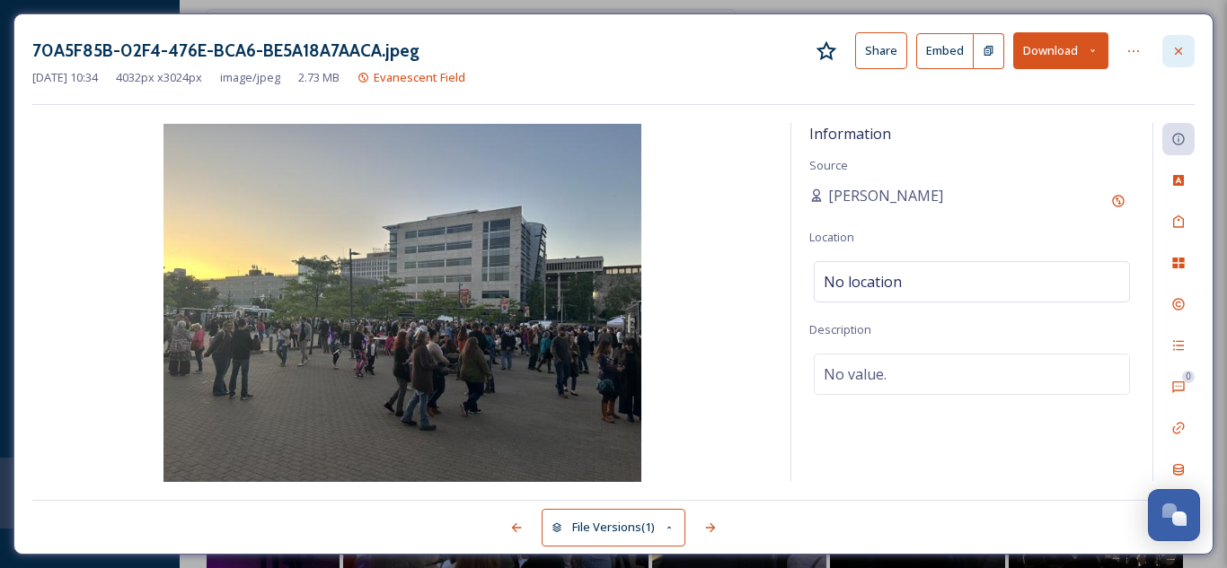
click at [1174, 60] on div at bounding box center [1178, 51] width 32 height 32
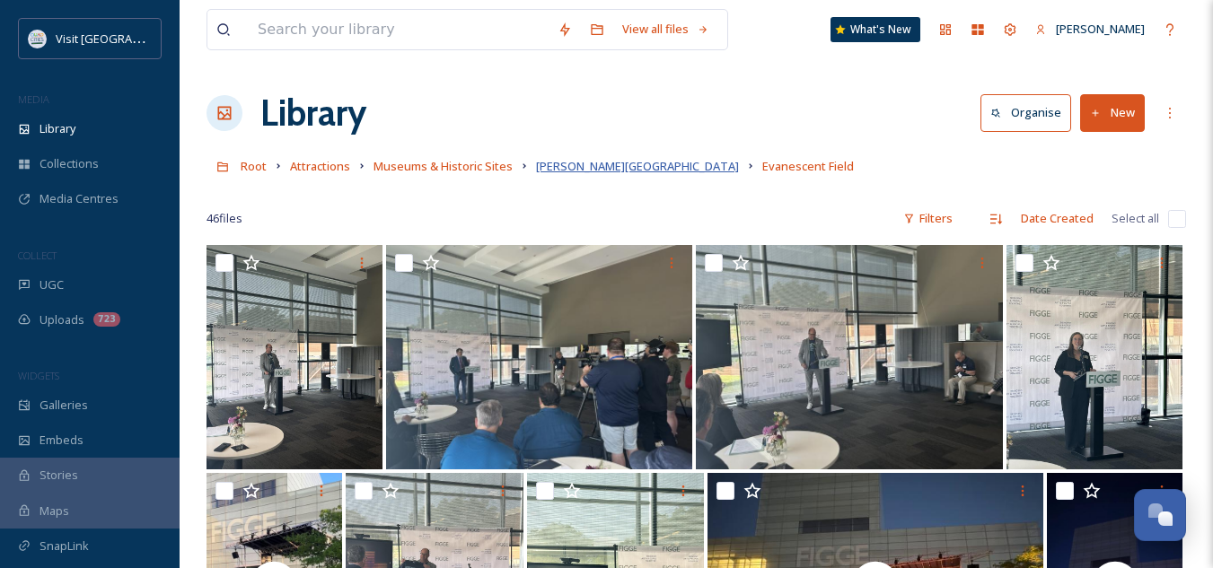
click at [598, 164] on span "[PERSON_NAME][GEOGRAPHIC_DATA]" at bounding box center [637, 166] width 203 height 16
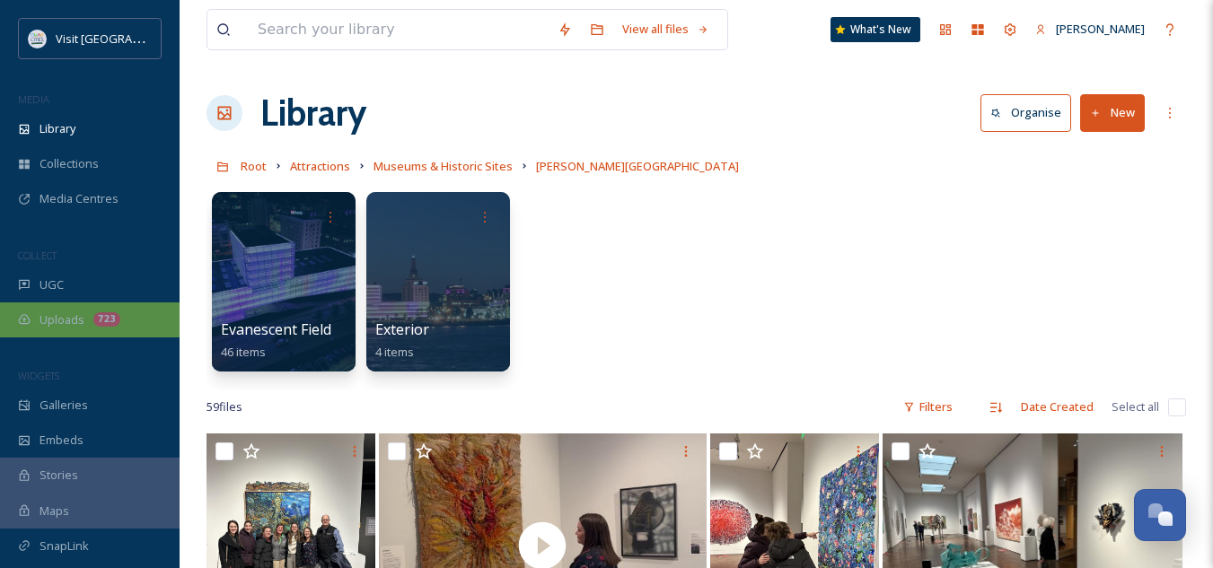
click at [66, 312] on span "Uploads" at bounding box center [62, 320] width 45 height 17
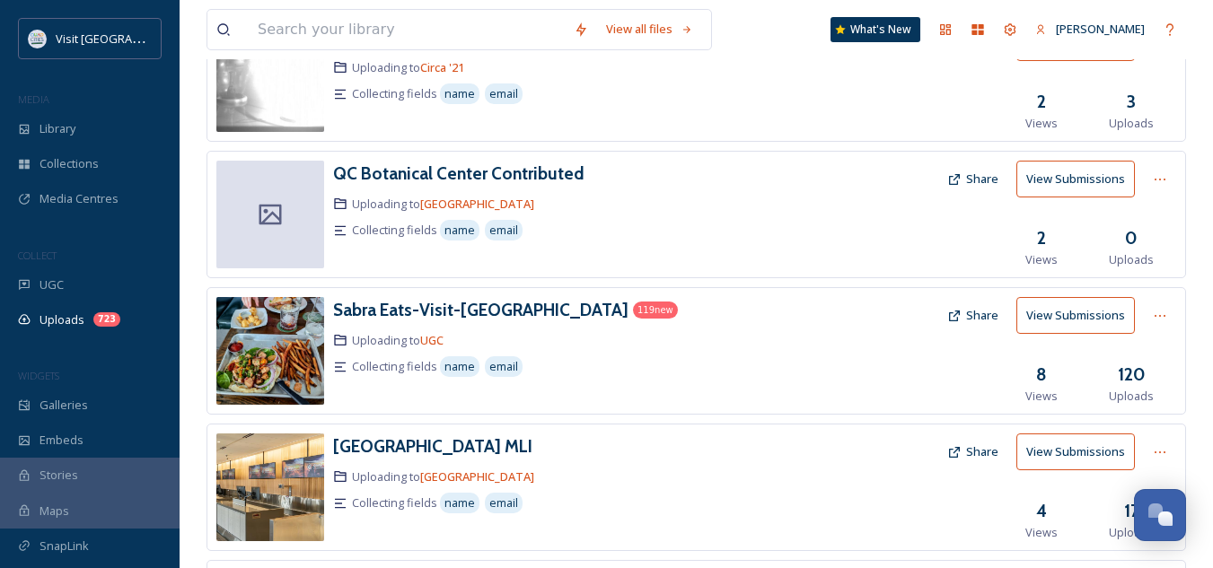
scroll to position [599, 0]
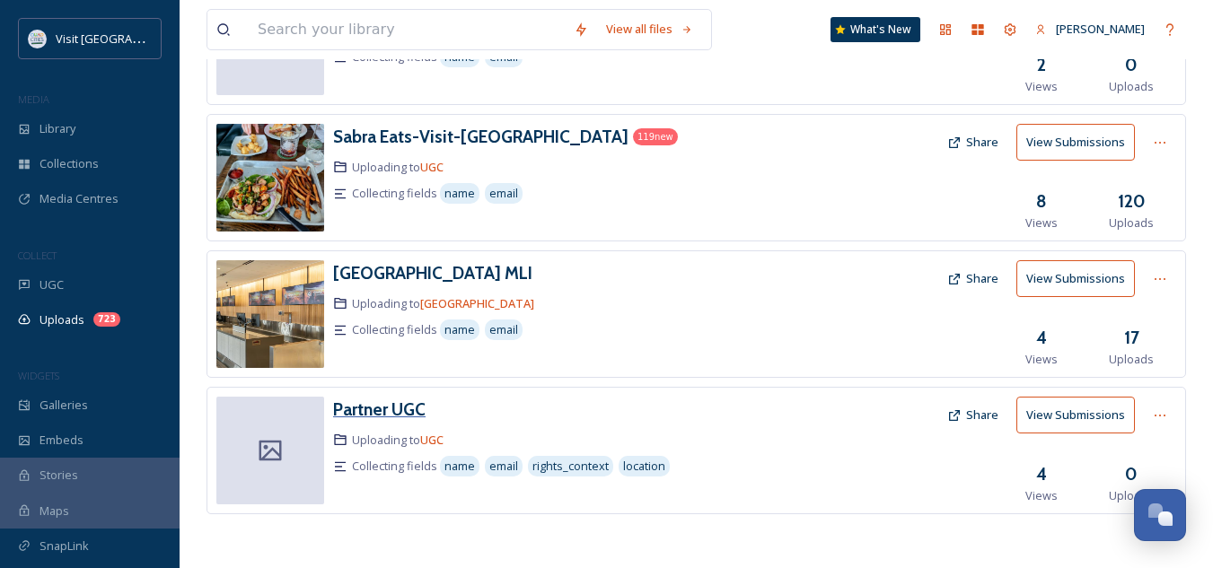
click at [385, 412] on h3 "Partner UGC" at bounding box center [379, 410] width 92 height 22
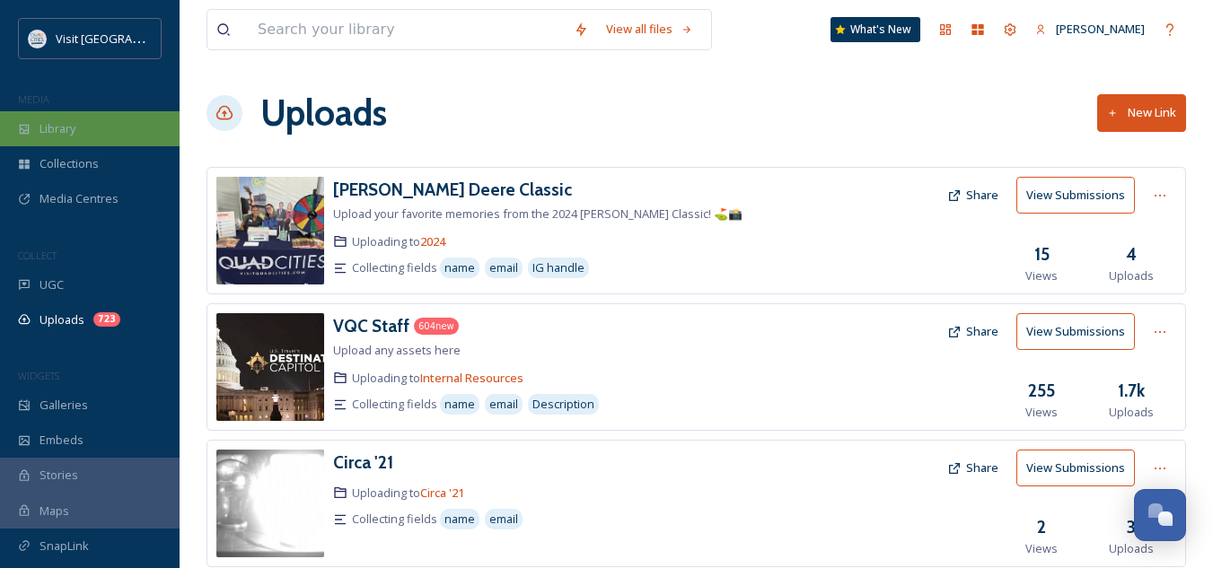
click at [74, 136] on span "Library" at bounding box center [58, 128] width 36 height 17
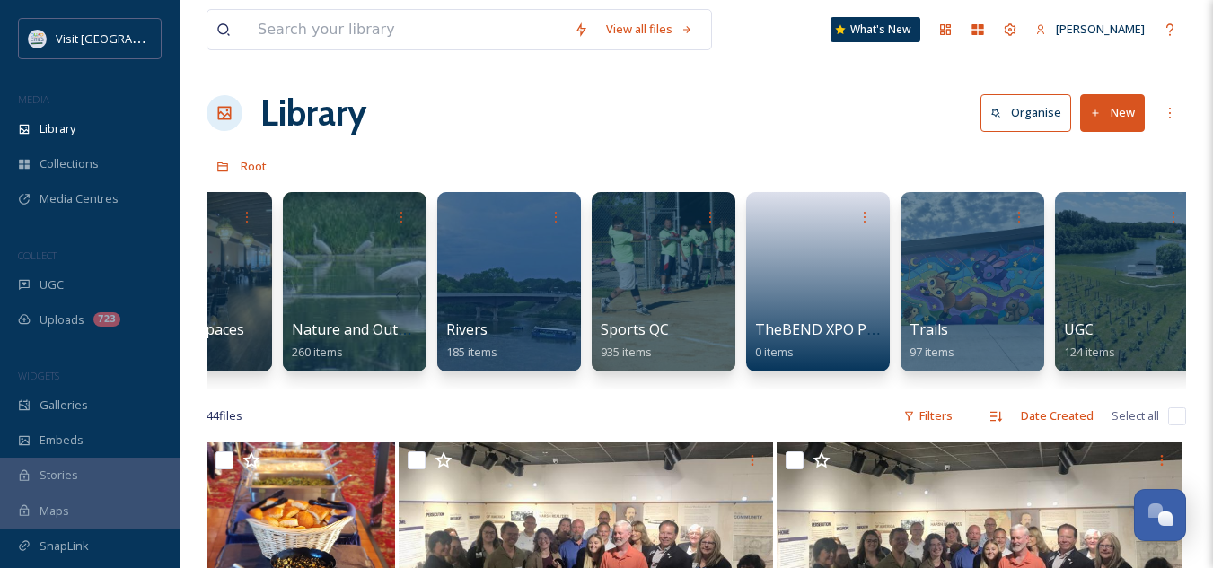
scroll to position [0, 1800]
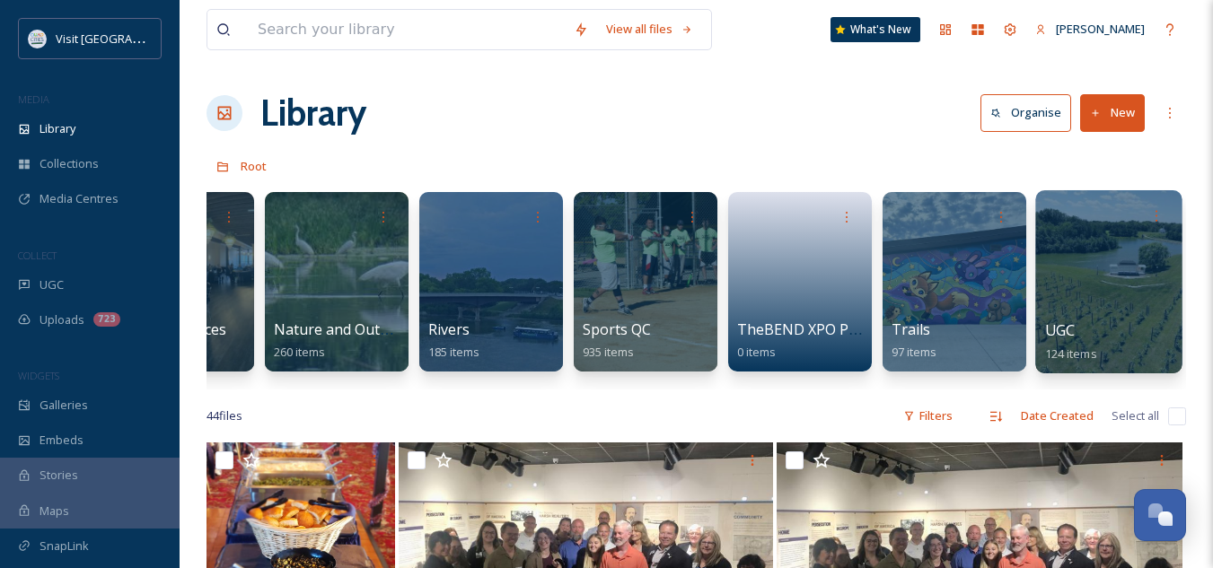
click at [1060, 328] on span "UGC" at bounding box center [1060, 331] width 31 height 20
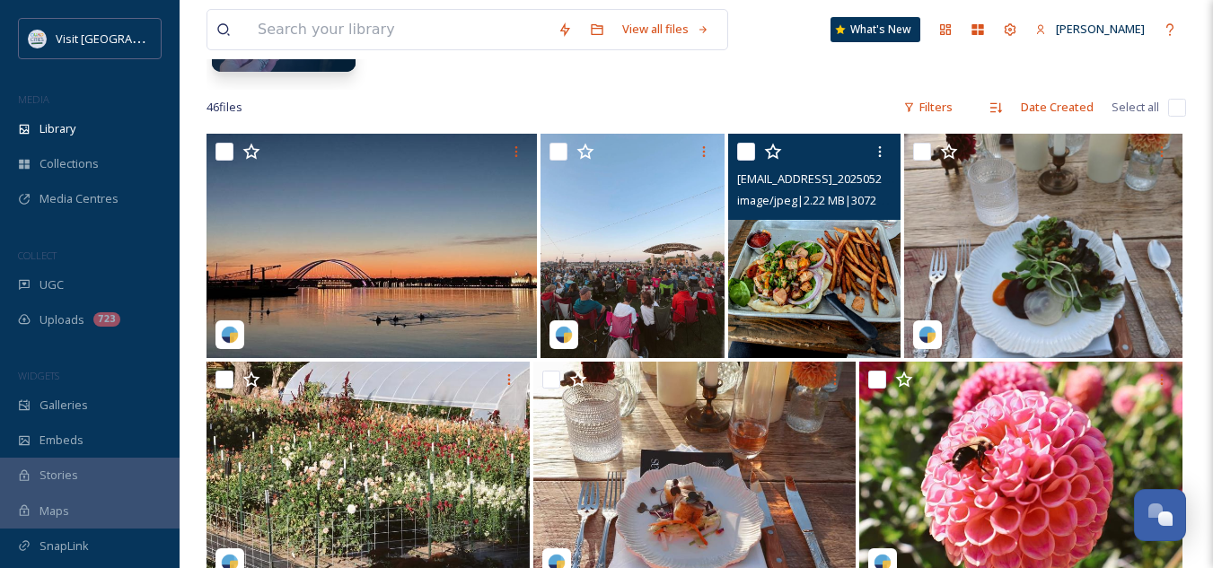
scroll to position [301, 0]
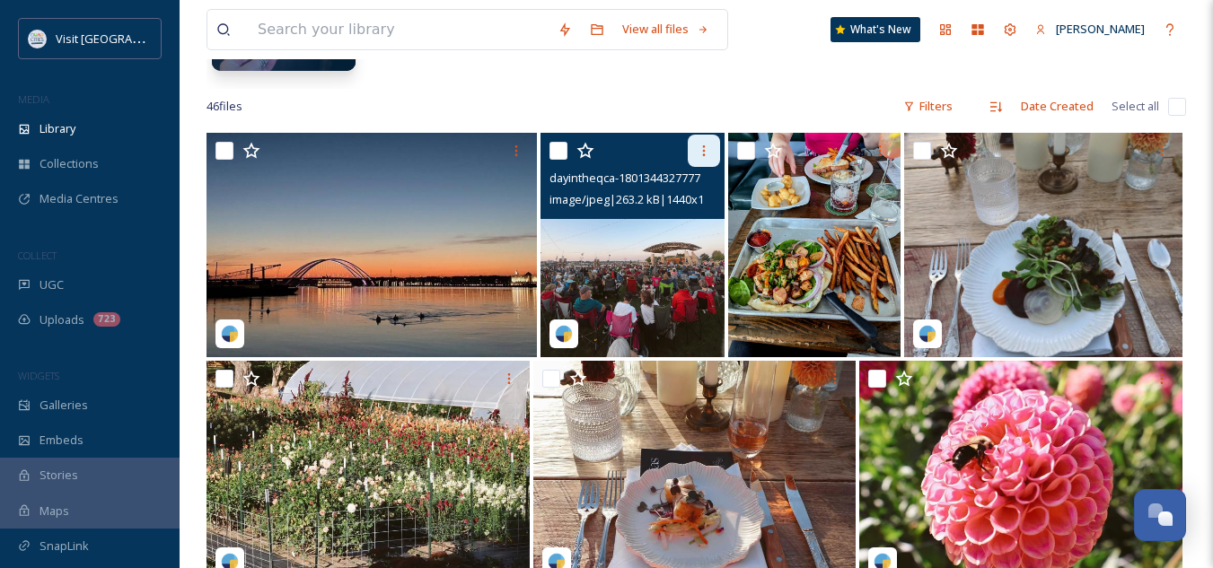
click at [711, 154] on div at bounding box center [704, 151] width 32 height 32
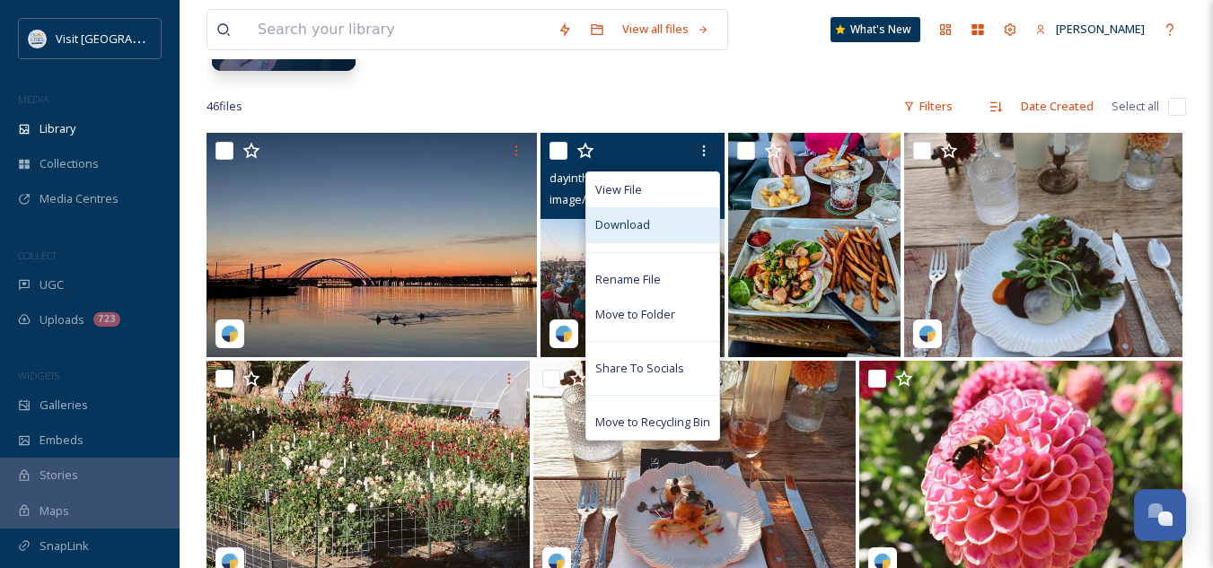
click at [658, 227] on div "Download" at bounding box center [652, 224] width 133 height 35
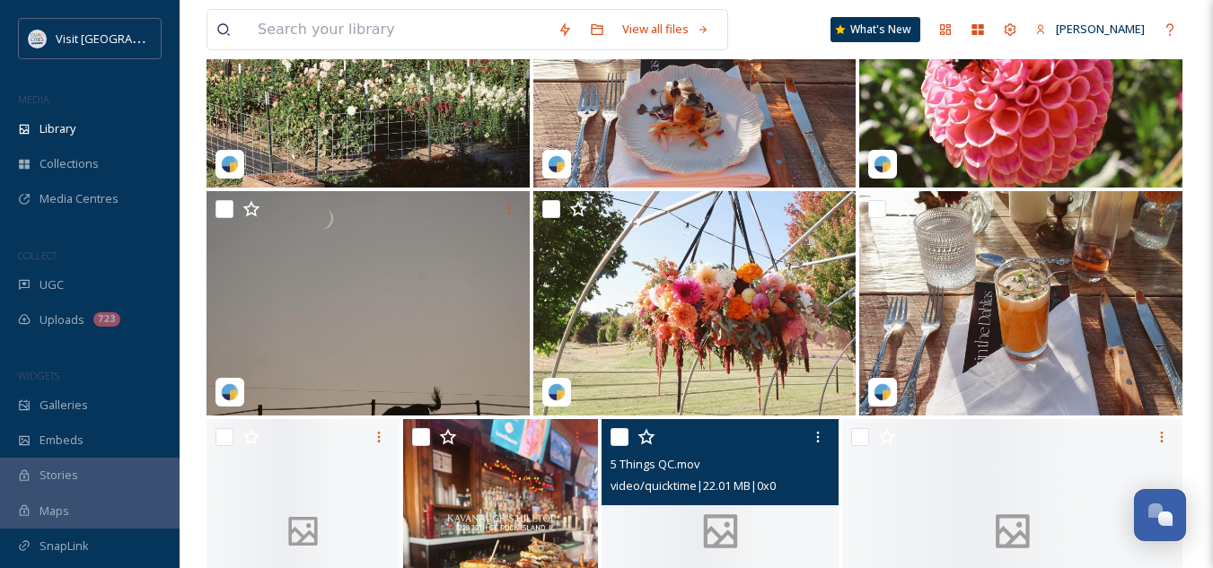
scroll to position [734, 0]
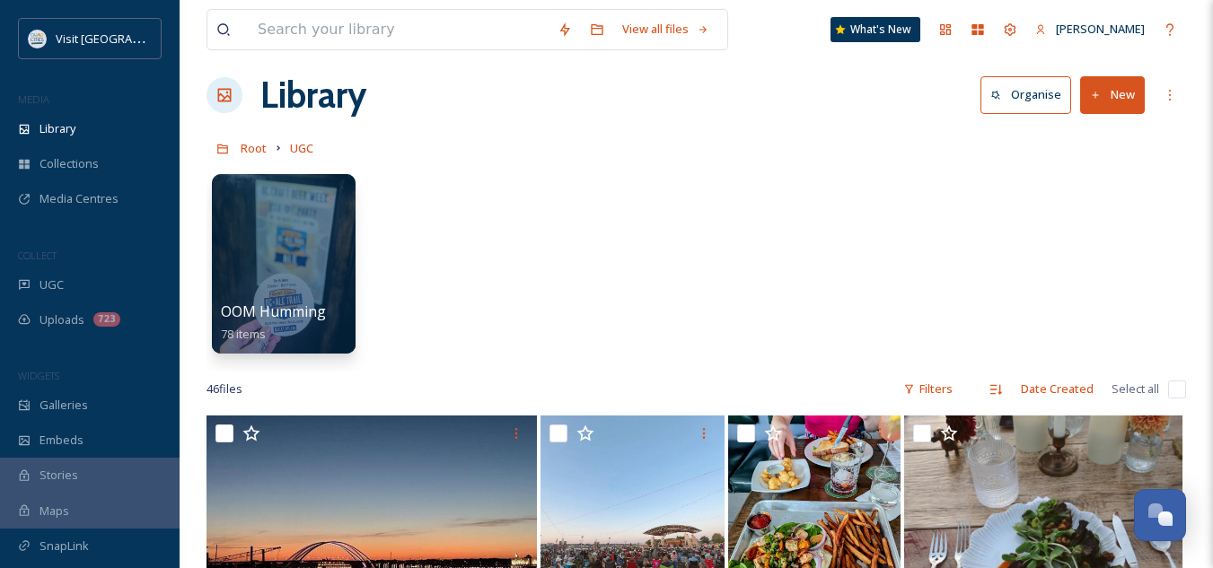
scroll to position [0, 0]
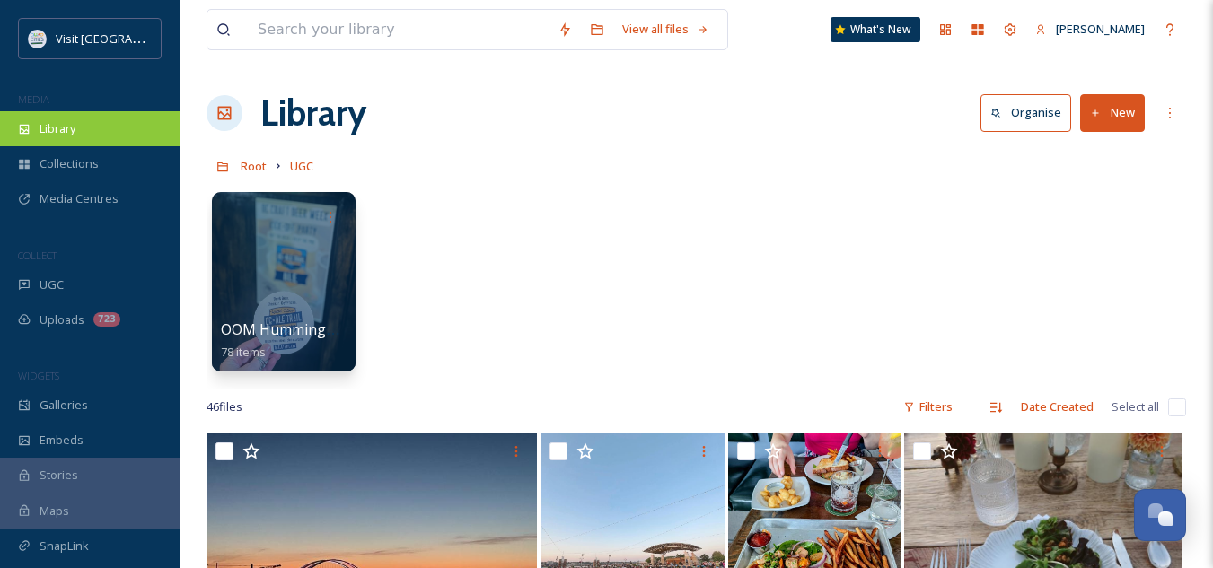
click at [82, 125] on div "Library" at bounding box center [90, 128] width 180 height 35
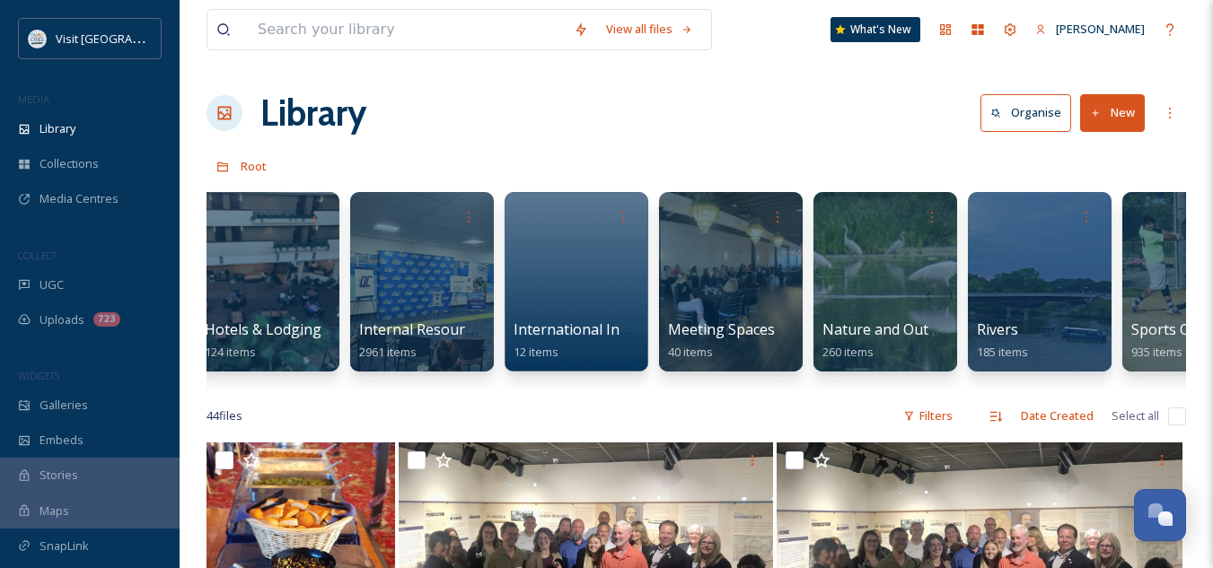
scroll to position [0, 1305]
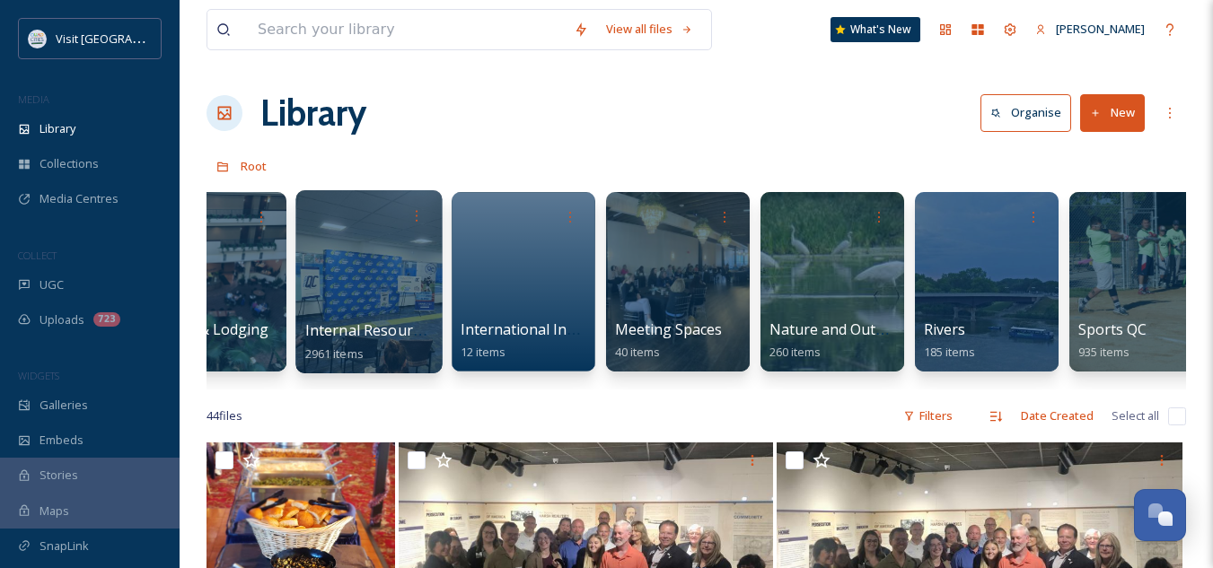
click at [404, 328] on span "Internal Resources" at bounding box center [370, 331] width 130 height 20
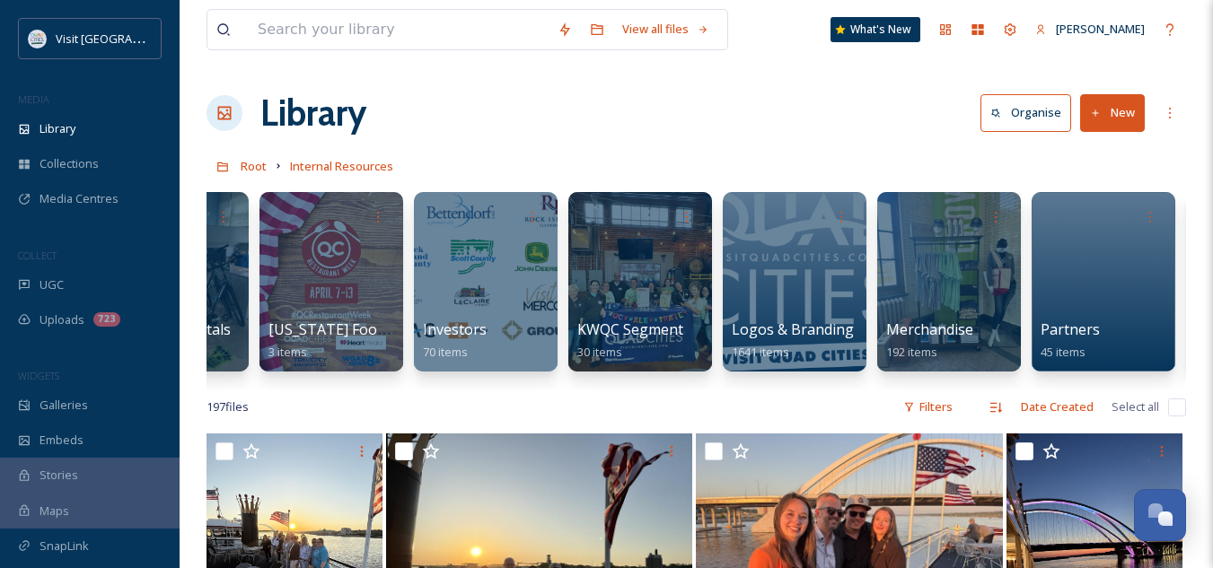
scroll to position [0, 1500]
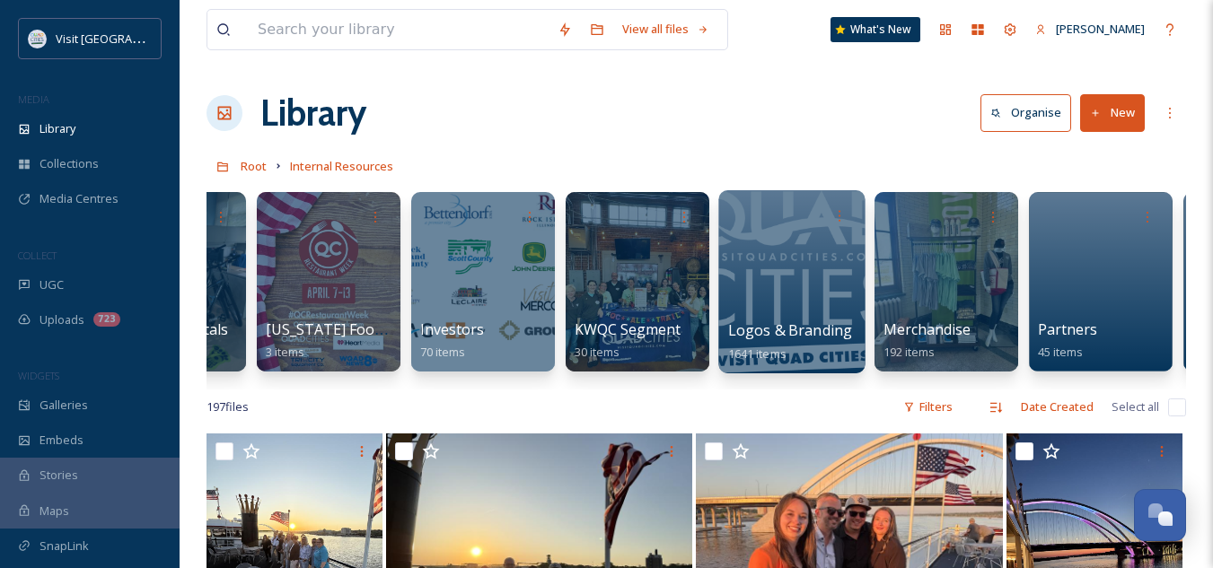
click at [781, 330] on span "Logos & Branding" at bounding box center [790, 331] width 125 height 20
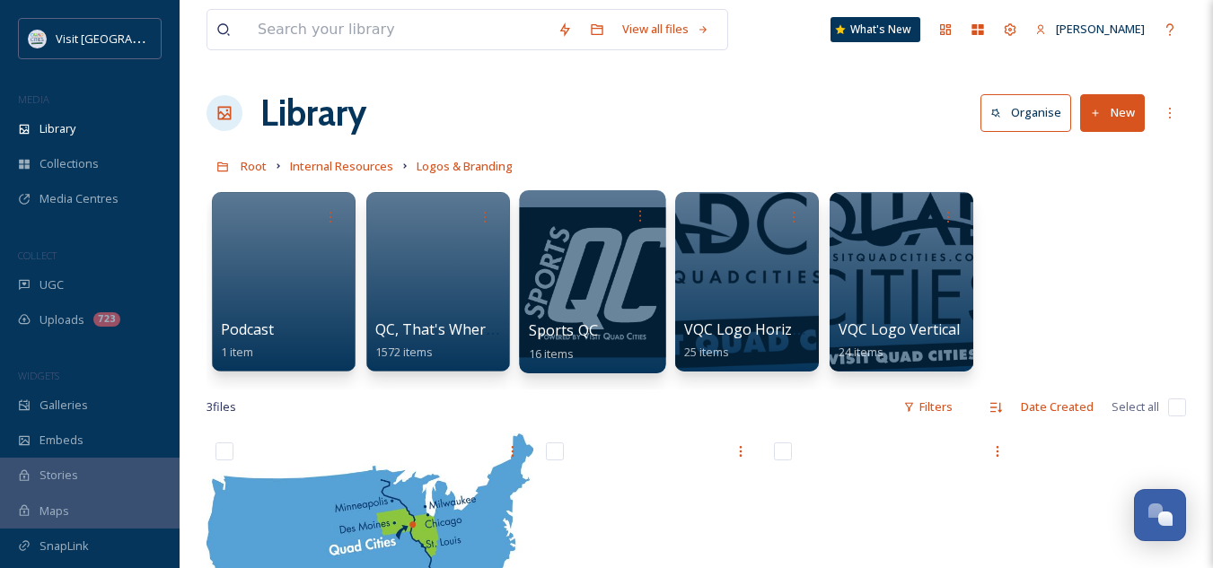
click at [572, 327] on span "Sports QC" at bounding box center [564, 331] width 70 height 20
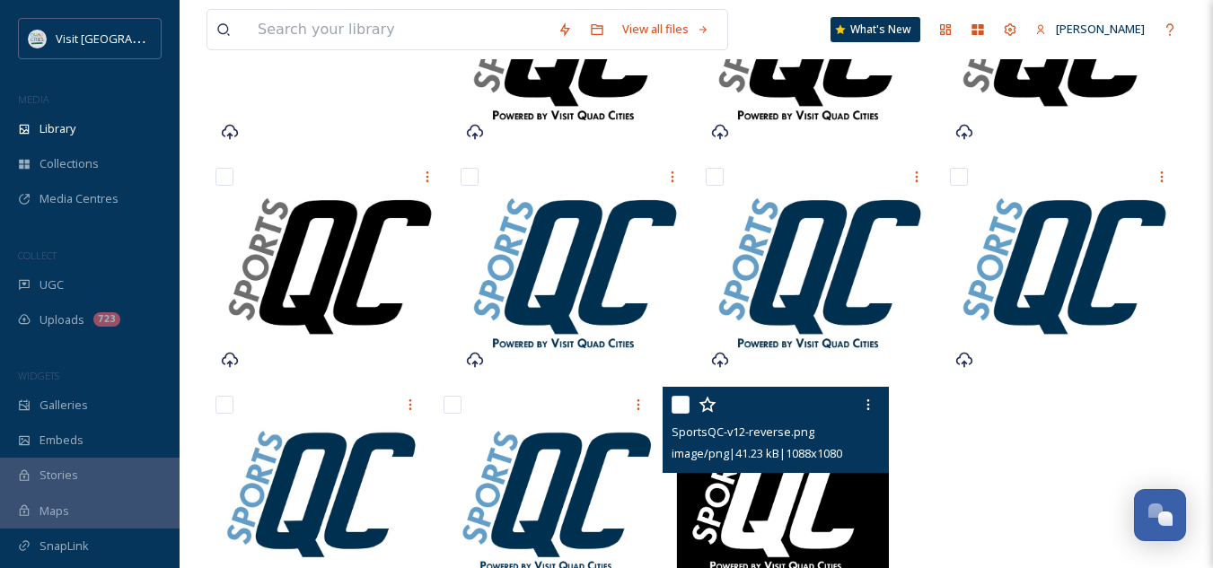
scroll to position [549, 0]
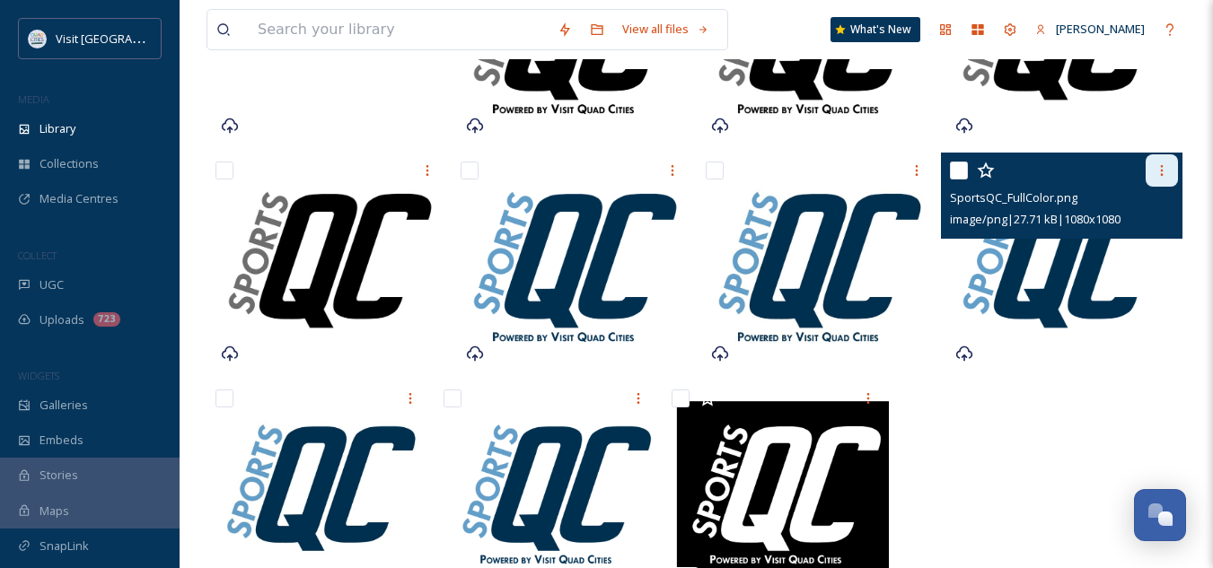
click at [1166, 174] on icon at bounding box center [1162, 170] width 14 height 14
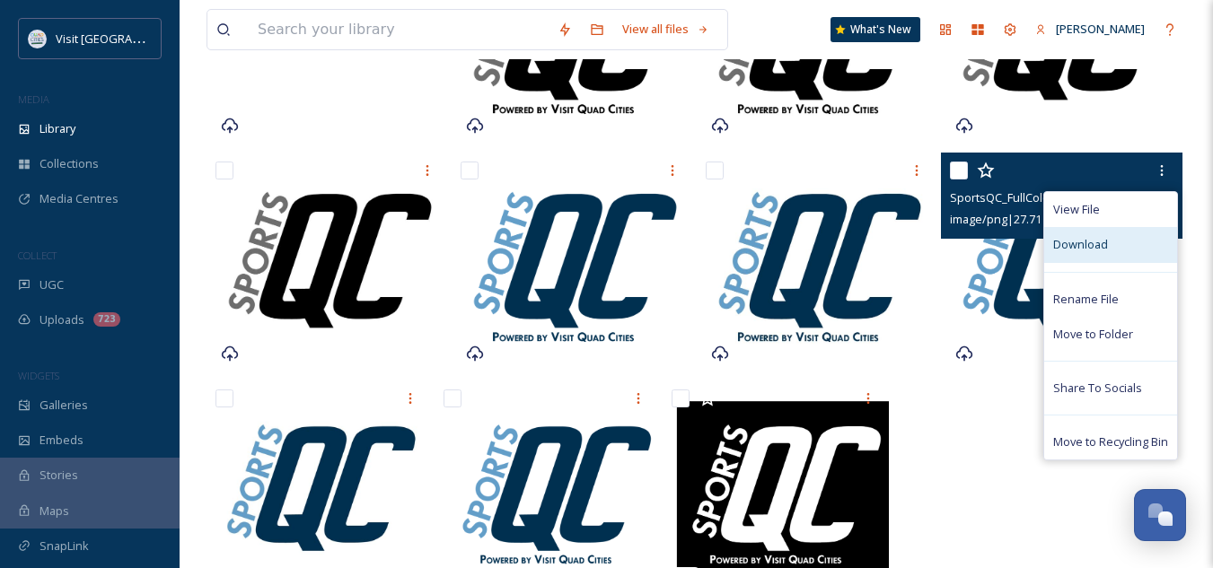
click at [1072, 251] on span "Download" at bounding box center [1080, 244] width 55 height 17
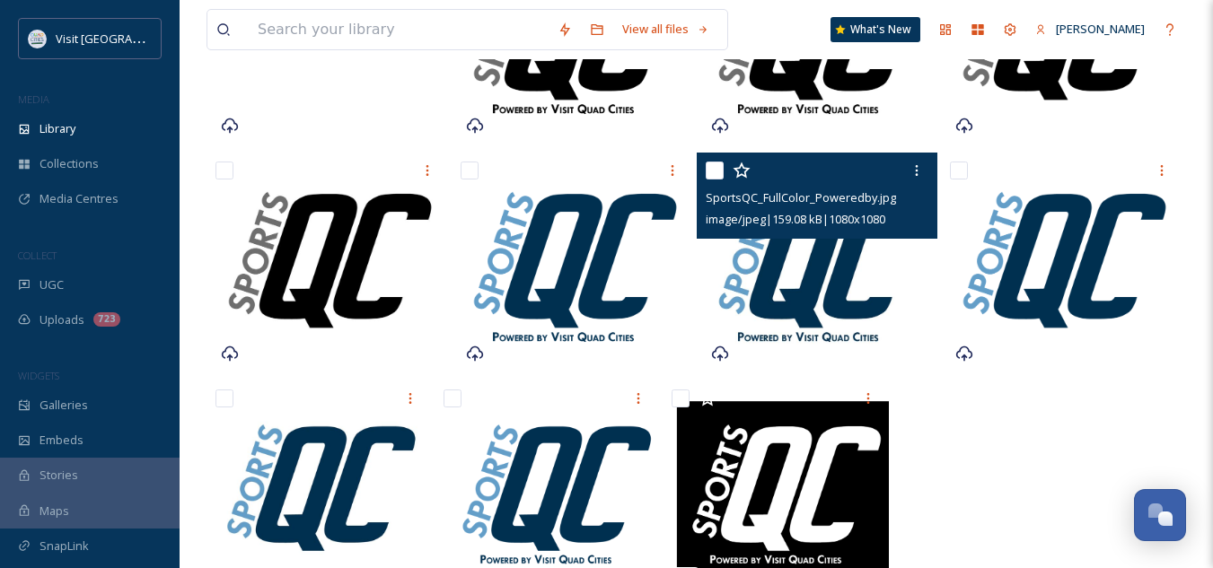
scroll to position [611, 0]
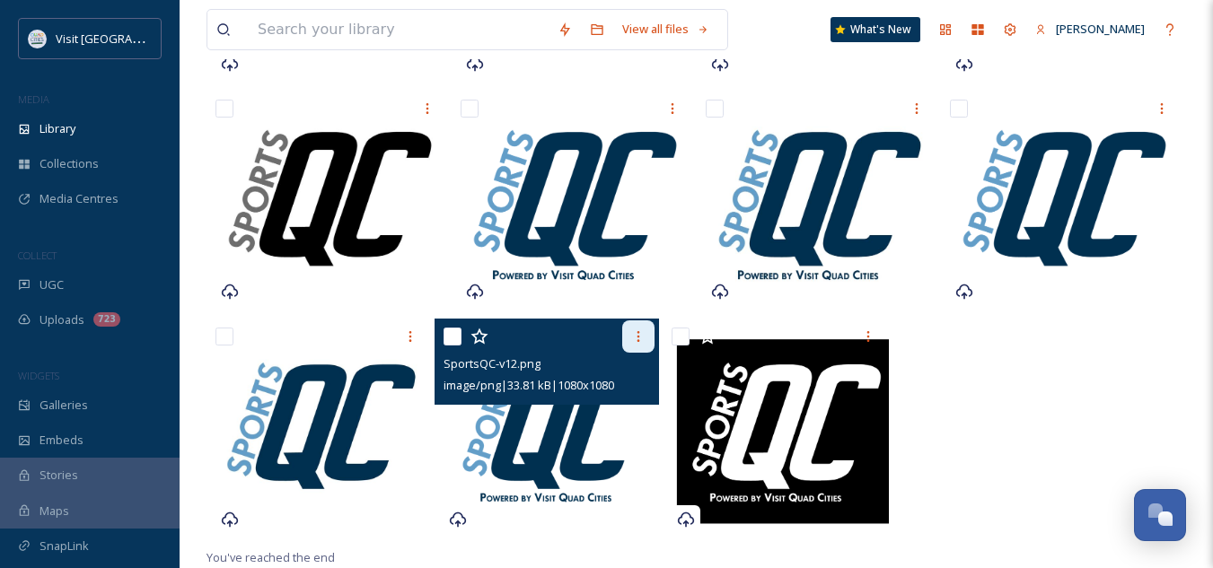
click at [632, 334] on icon at bounding box center [638, 337] width 14 height 14
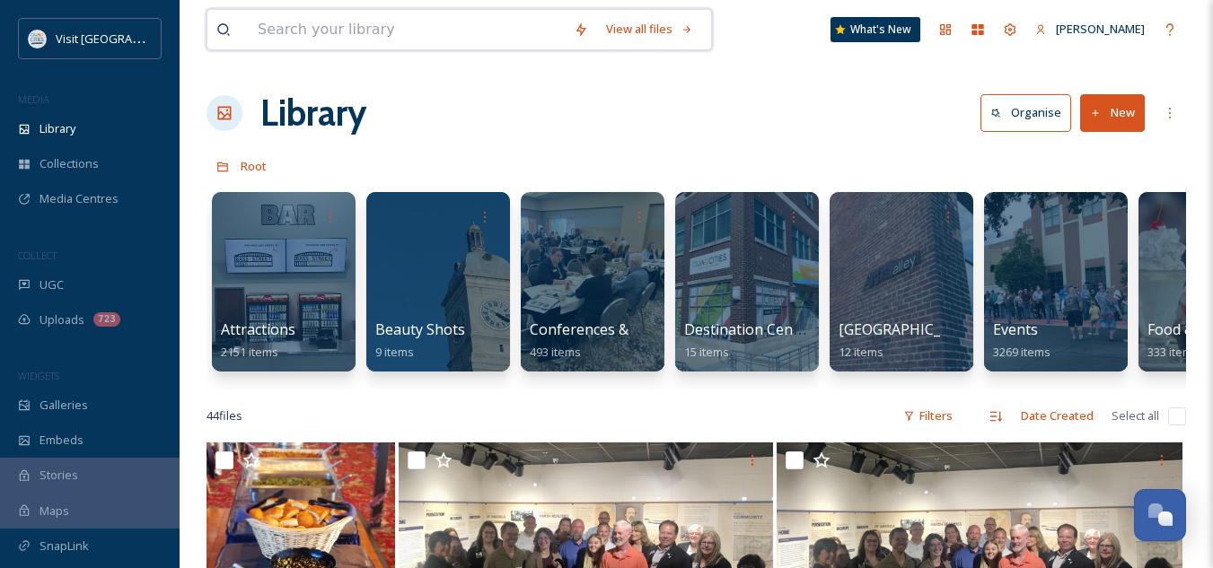
click at [337, 39] on input at bounding box center [407, 30] width 316 height 40
type input "art trail"
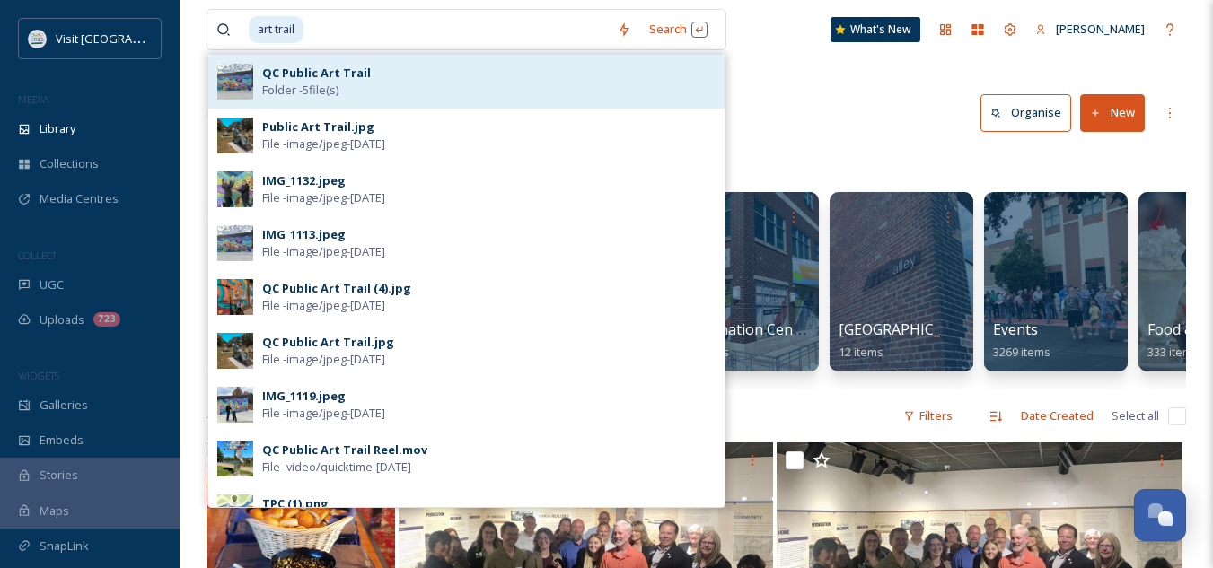
click at [316, 75] on strong "QC Public Art Trail" at bounding box center [316, 73] width 109 height 16
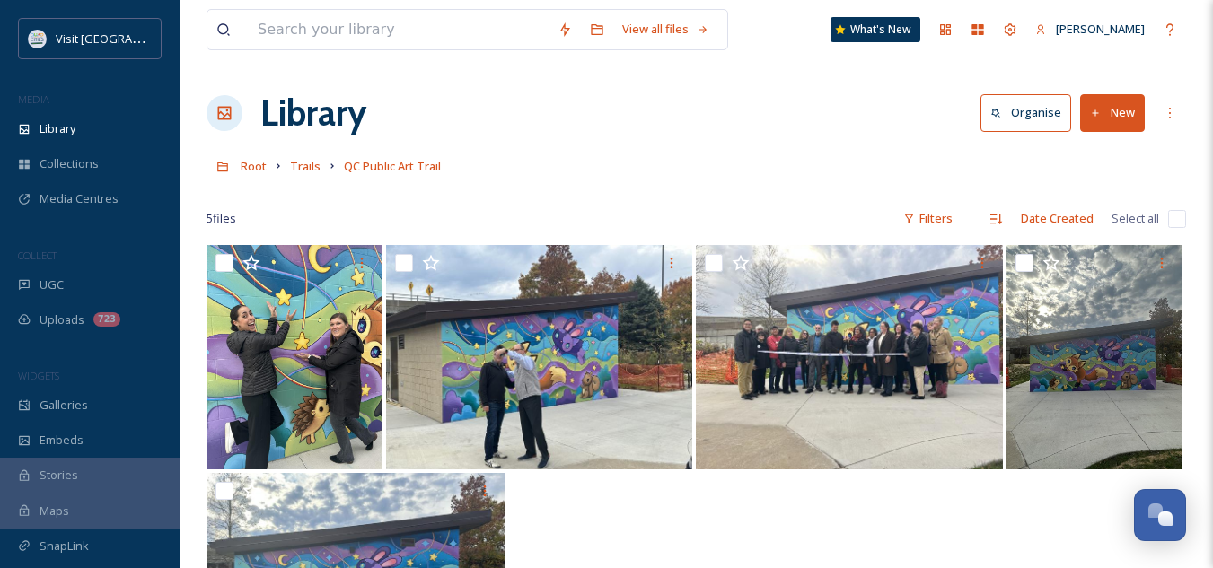
click at [1113, 110] on button "New" at bounding box center [1112, 112] width 65 height 37
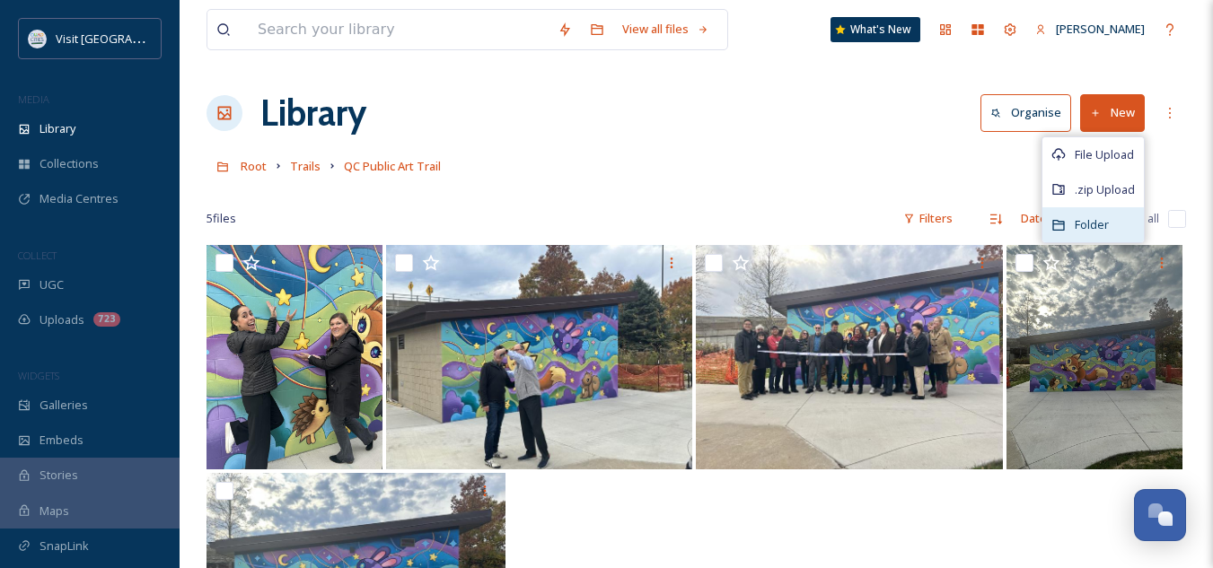
click at [1076, 233] on span "Folder" at bounding box center [1092, 224] width 34 height 17
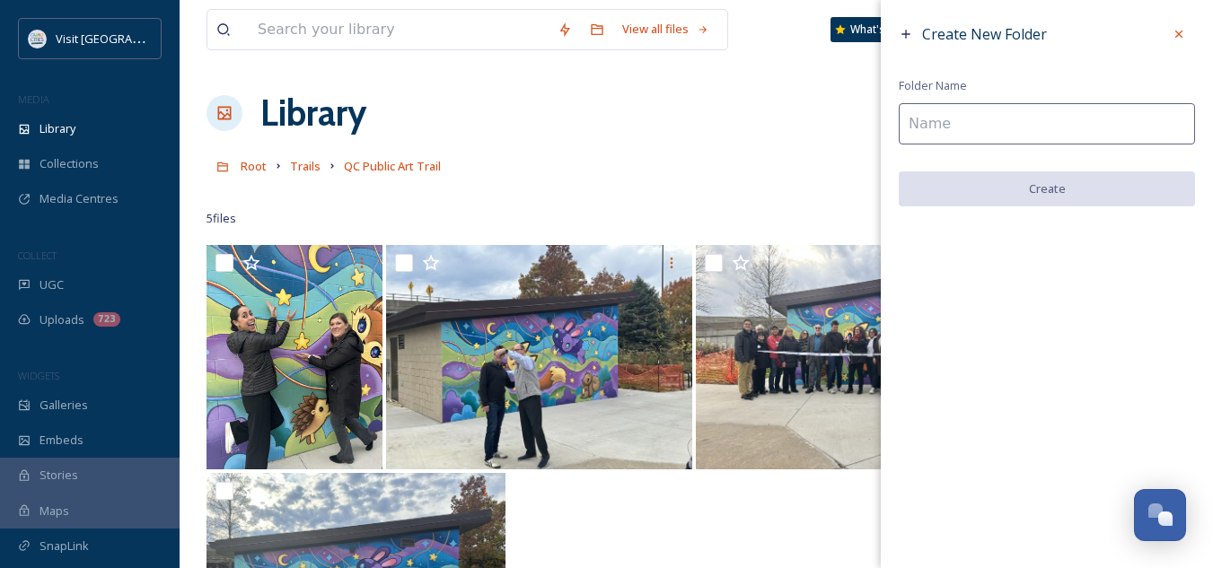
click at [966, 122] on input at bounding box center [1047, 123] width 296 height 41
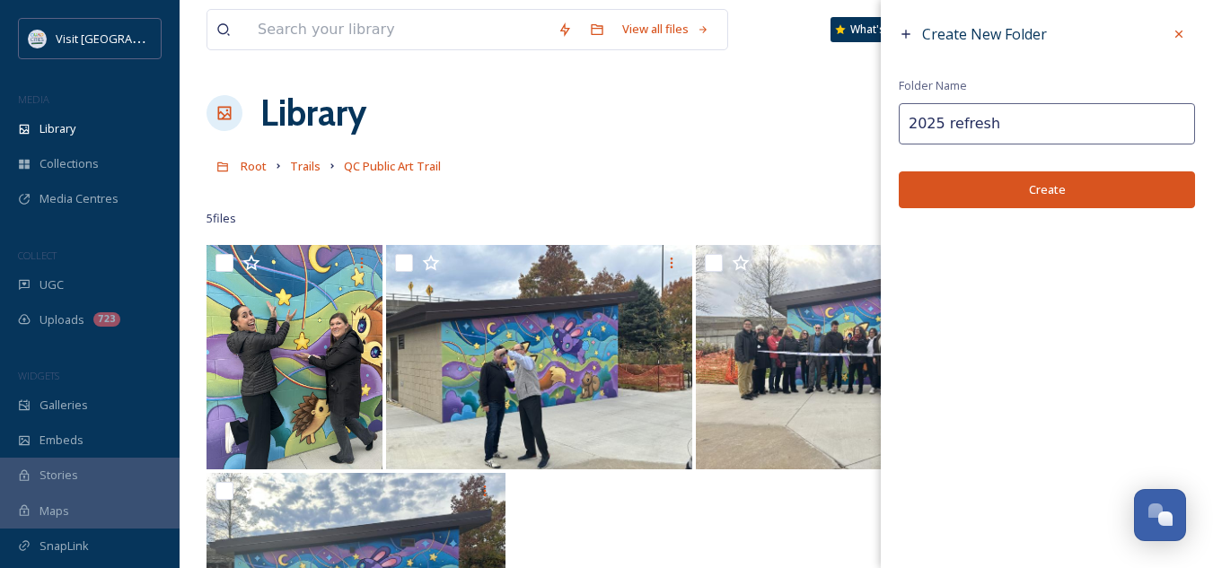
type input "2025 refresh"
click at [1016, 178] on button "Create" at bounding box center [1047, 190] width 296 height 37
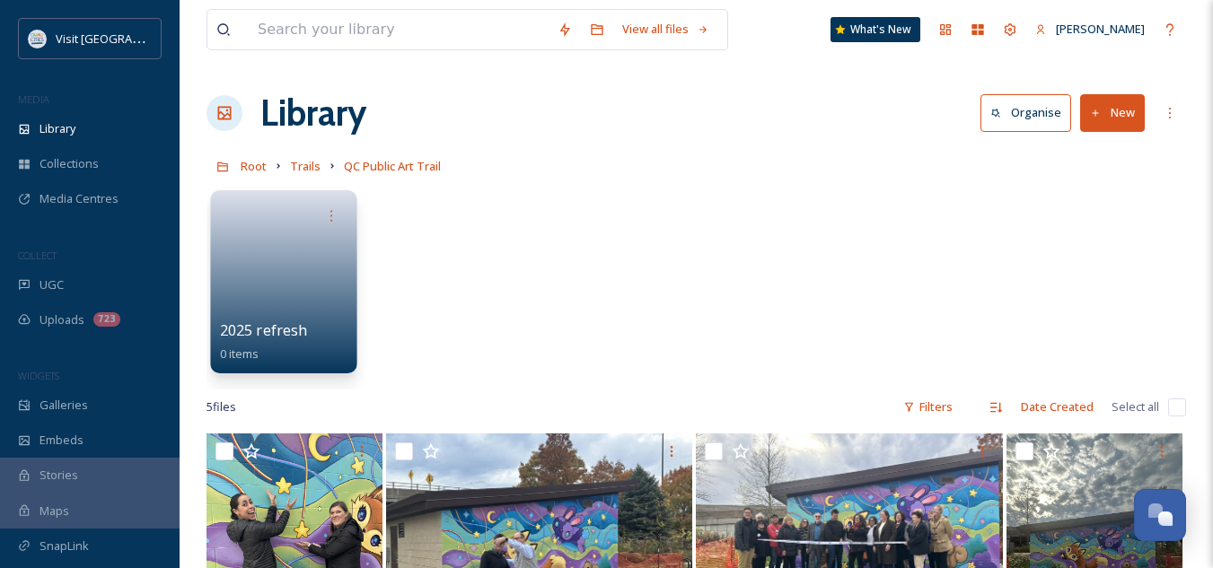
click at [262, 325] on span "2025 refresh" at bounding box center [264, 331] width 88 height 20
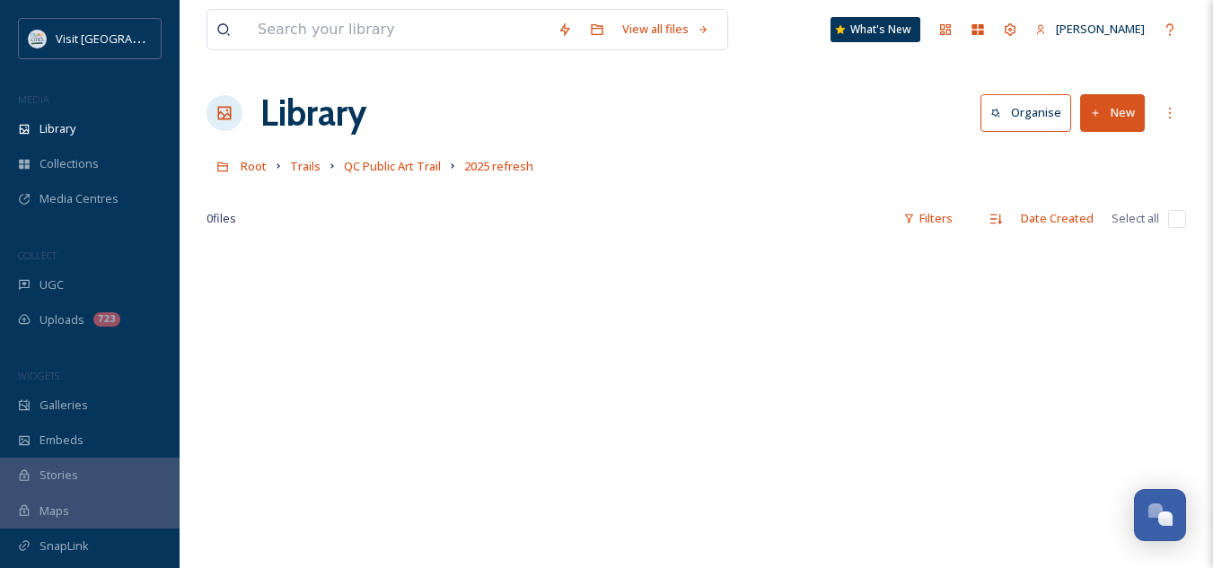
click at [1015, 204] on div "Date Created" at bounding box center [1057, 218] width 91 height 35
click at [1102, 110] on button "New" at bounding box center [1112, 112] width 65 height 37
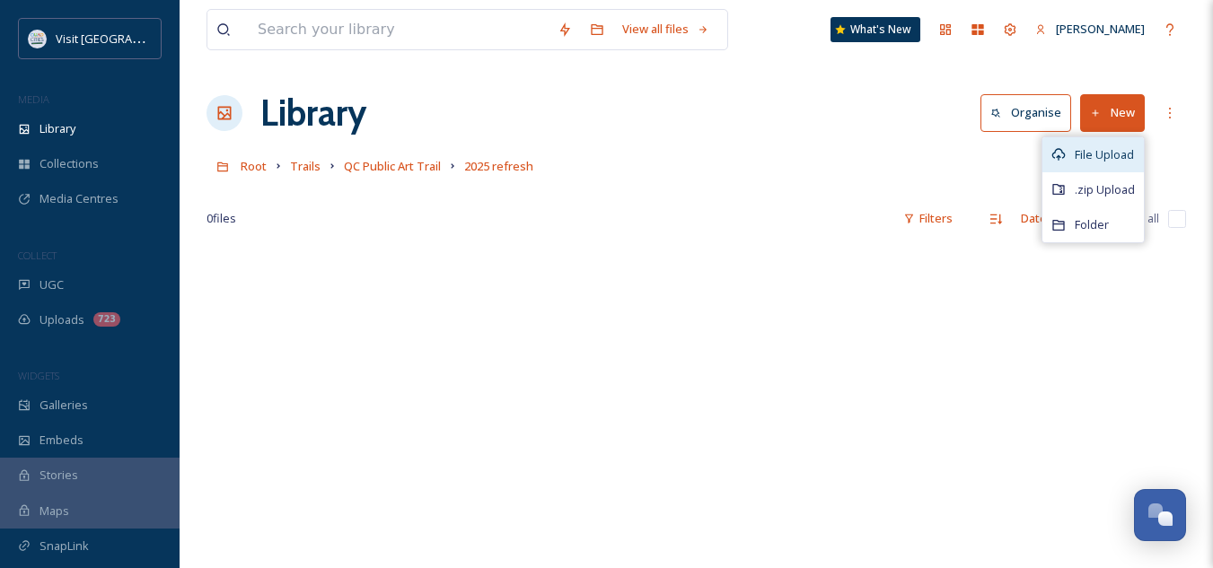
click at [1063, 153] on icon at bounding box center [1058, 155] width 13 height 12
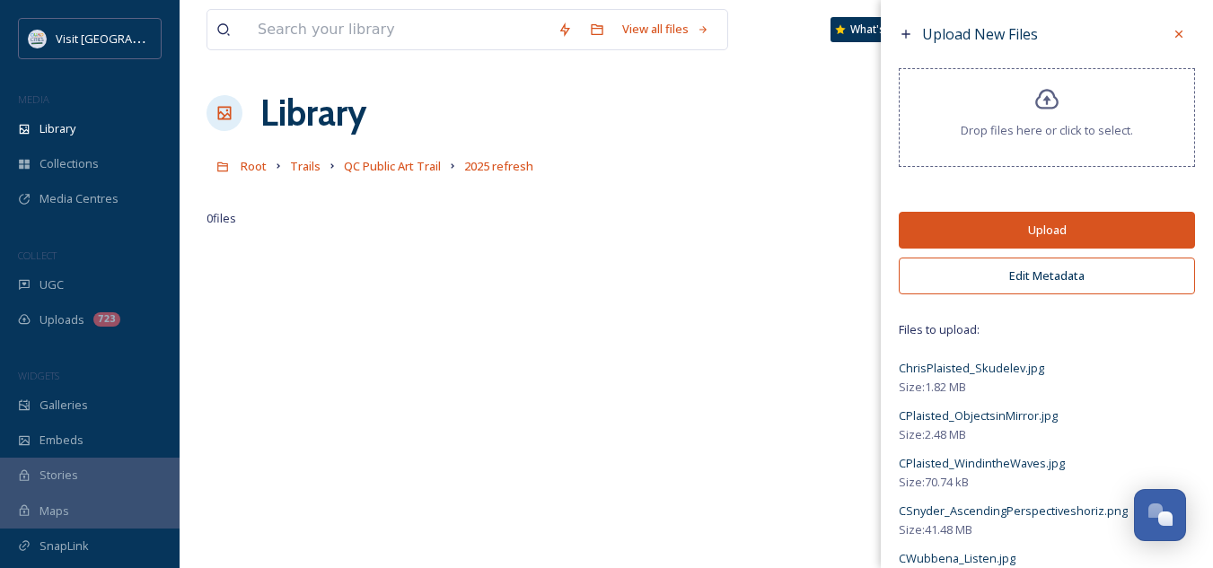
click at [1051, 233] on button "Upload" at bounding box center [1047, 230] width 296 height 37
